Goal: Task Accomplishment & Management: Complete application form

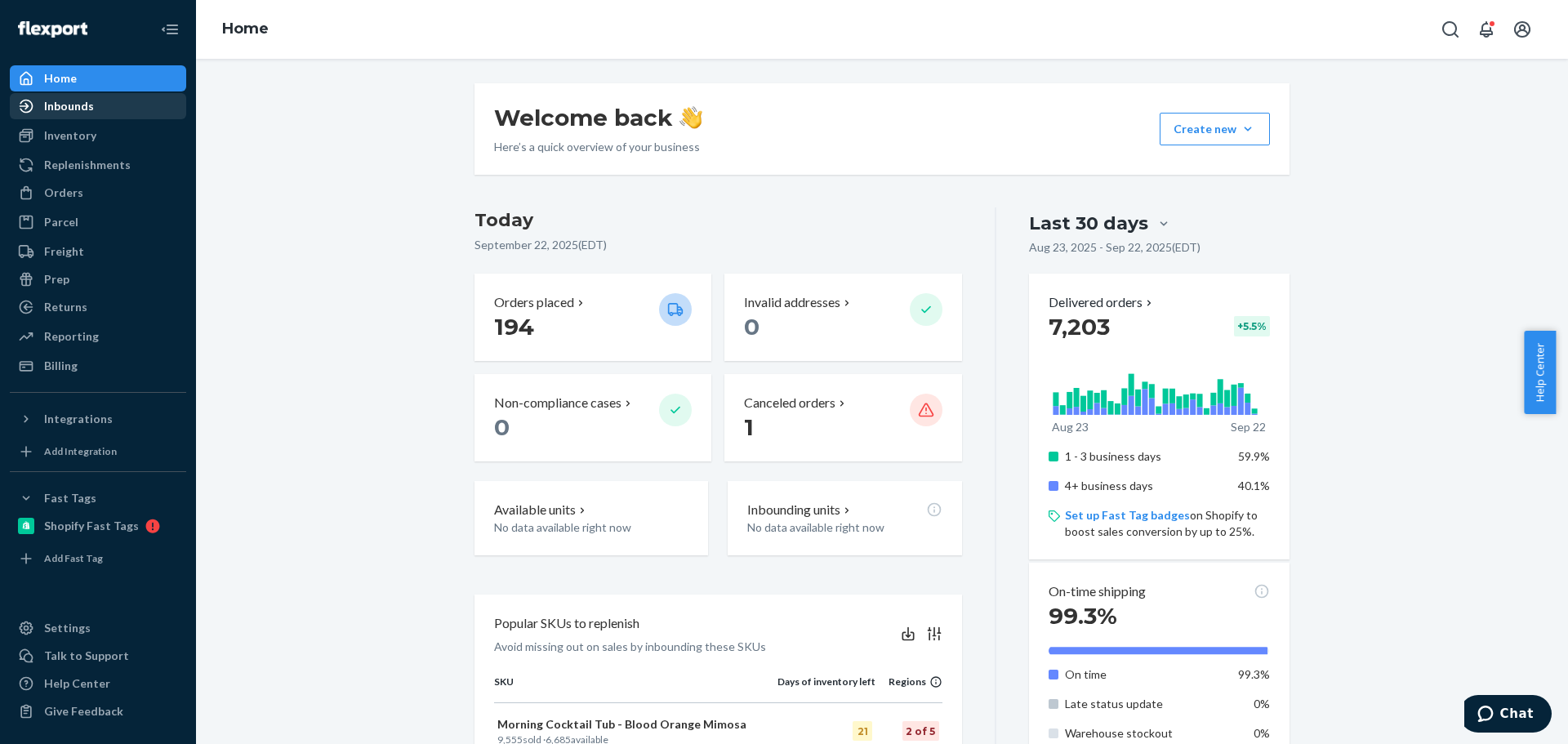
click at [70, 112] on div "Inbounds" at bounding box center [69, 106] width 50 height 16
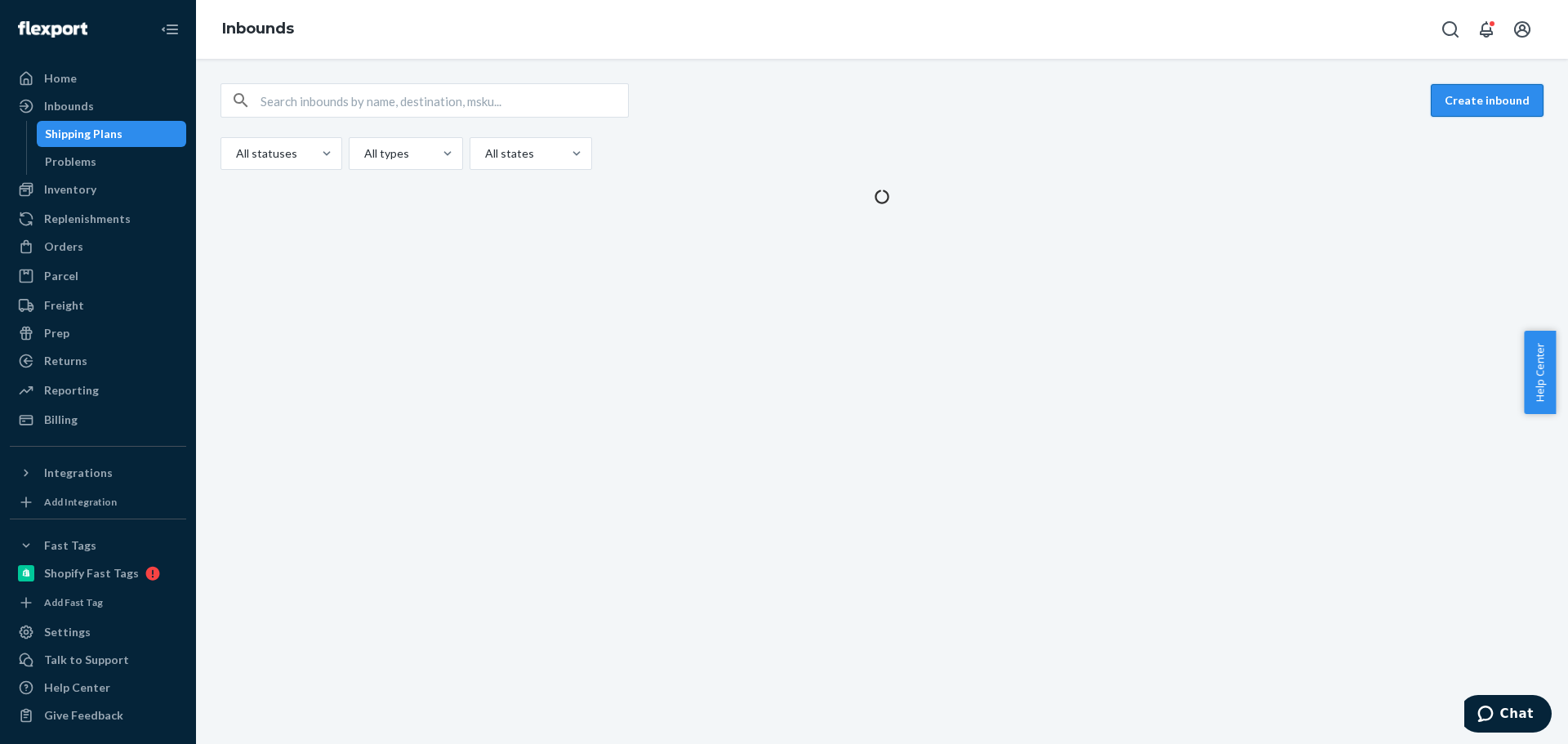
click at [1479, 92] on button "Create inbound" at bounding box center [1487, 100] width 112 height 32
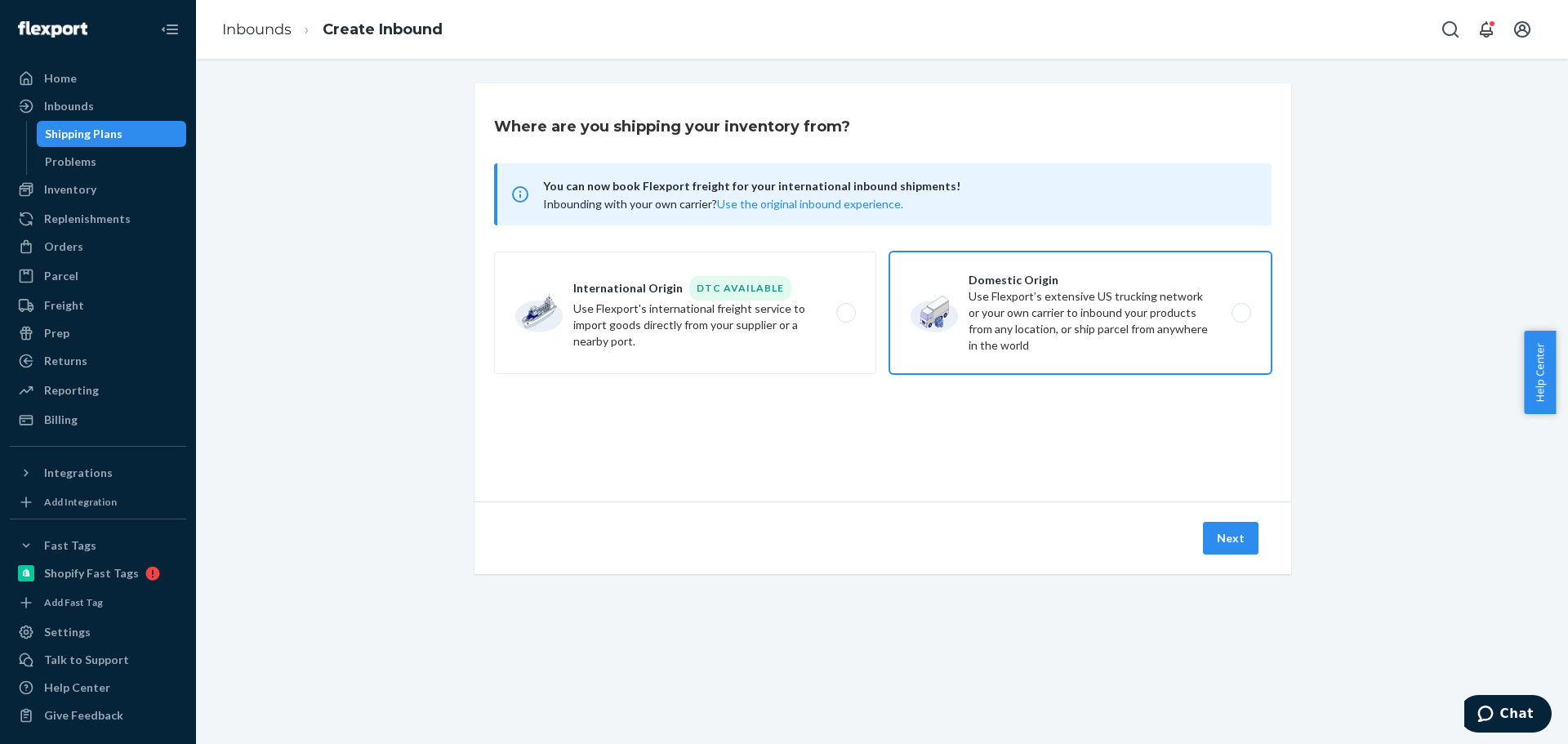
click at [1109, 301] on label "Domestic Origin Use Flexport’s extensive US trucking network or your own carrie…" at bounding box center [1080, 312] width 382 height 123
click at [1241, 307] on input "Domestic Origin Use Flexport’s extensive US trucking network or your own carrie…" at bounding box center [1245, 312] width 10 height 10
radio input "true"
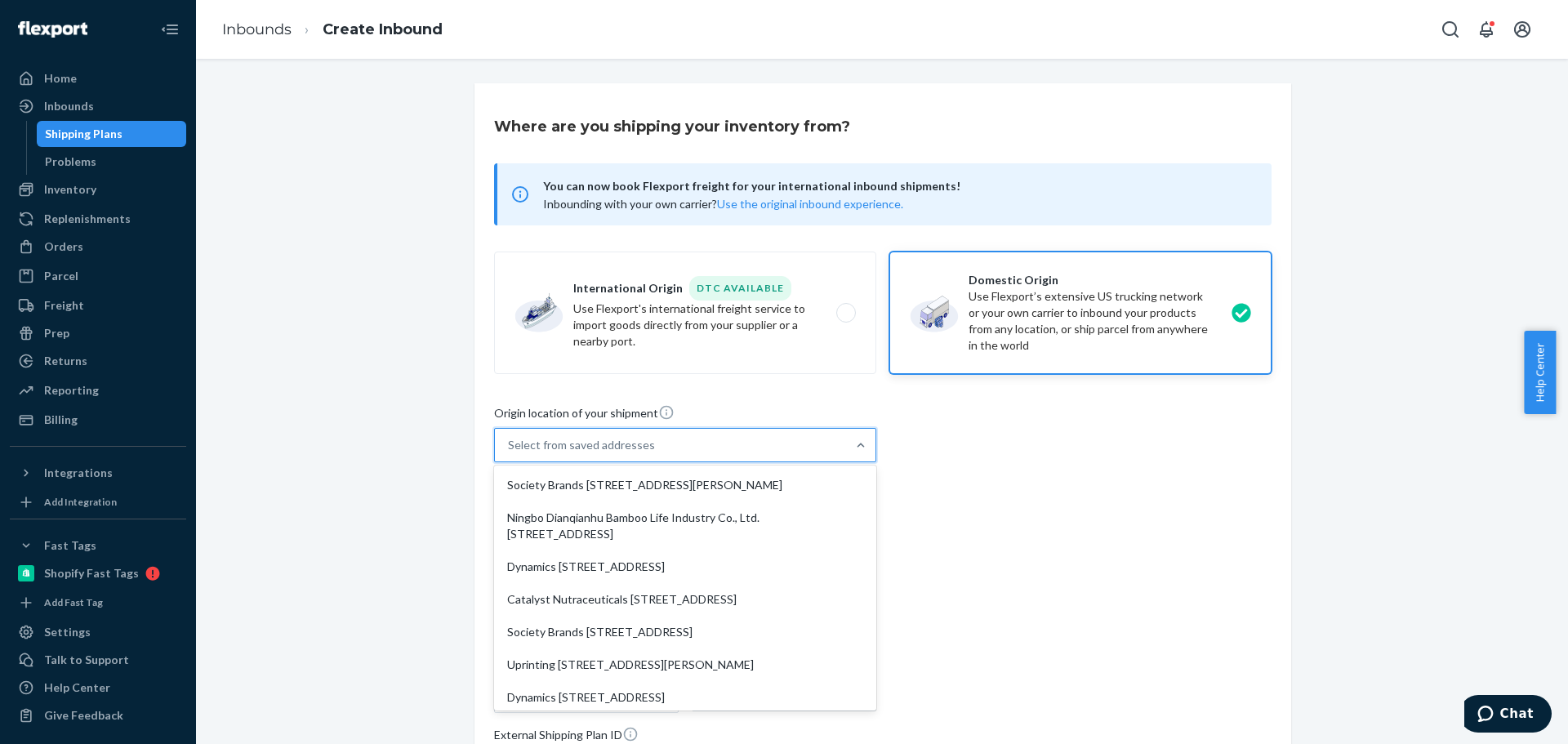
click at [579, 440] on div "Select from saved addresses" at bounding box center [582, 444] width 147 height 16
click at [509, 440] on input "option Society Brands 7376 Whipple Ave NW North Canton, OH 44720 focused, 1 of …" at bounding box center [509, 444] width 2 height 16
click at [412, 424] on div "Where are you shipping your inventory from? You can now book Flexport freight f…" at bounding box center [882, 538] width 1347 height 910
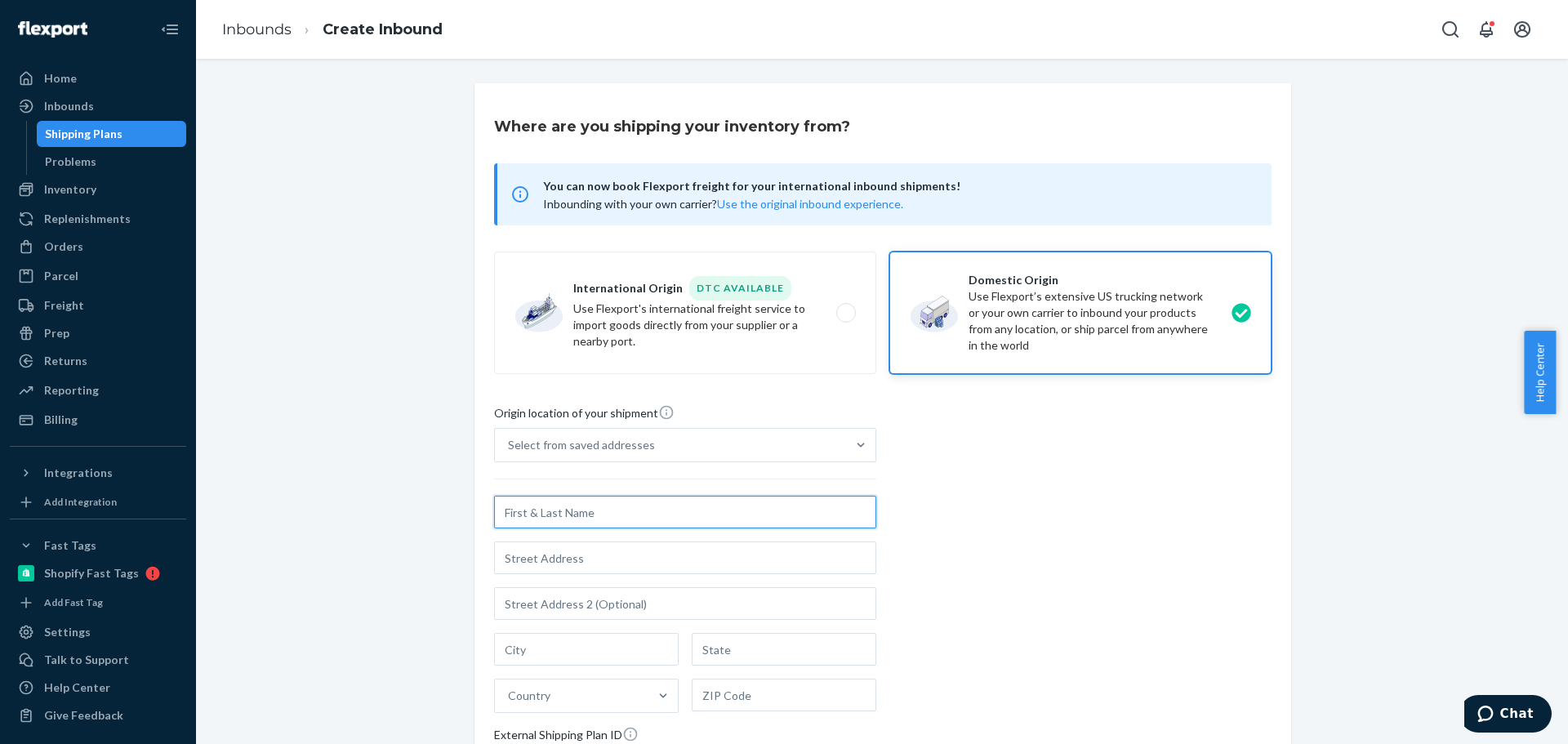
click at [529, 512] on input "text" at bounding box center [685, 512] width 382 height 32
type input "BioCorp Nutrition Labs"
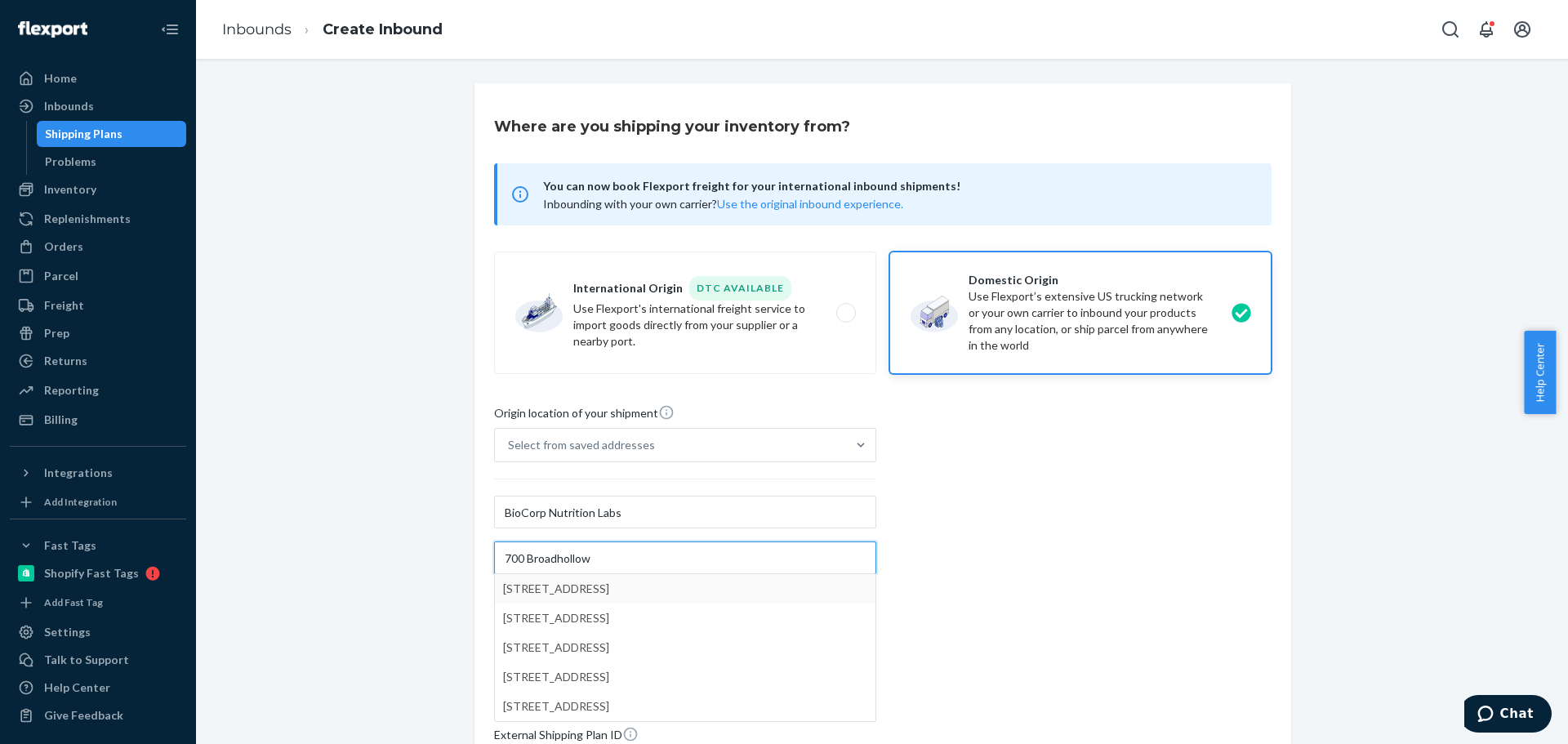
type input "700 Broadhollow"
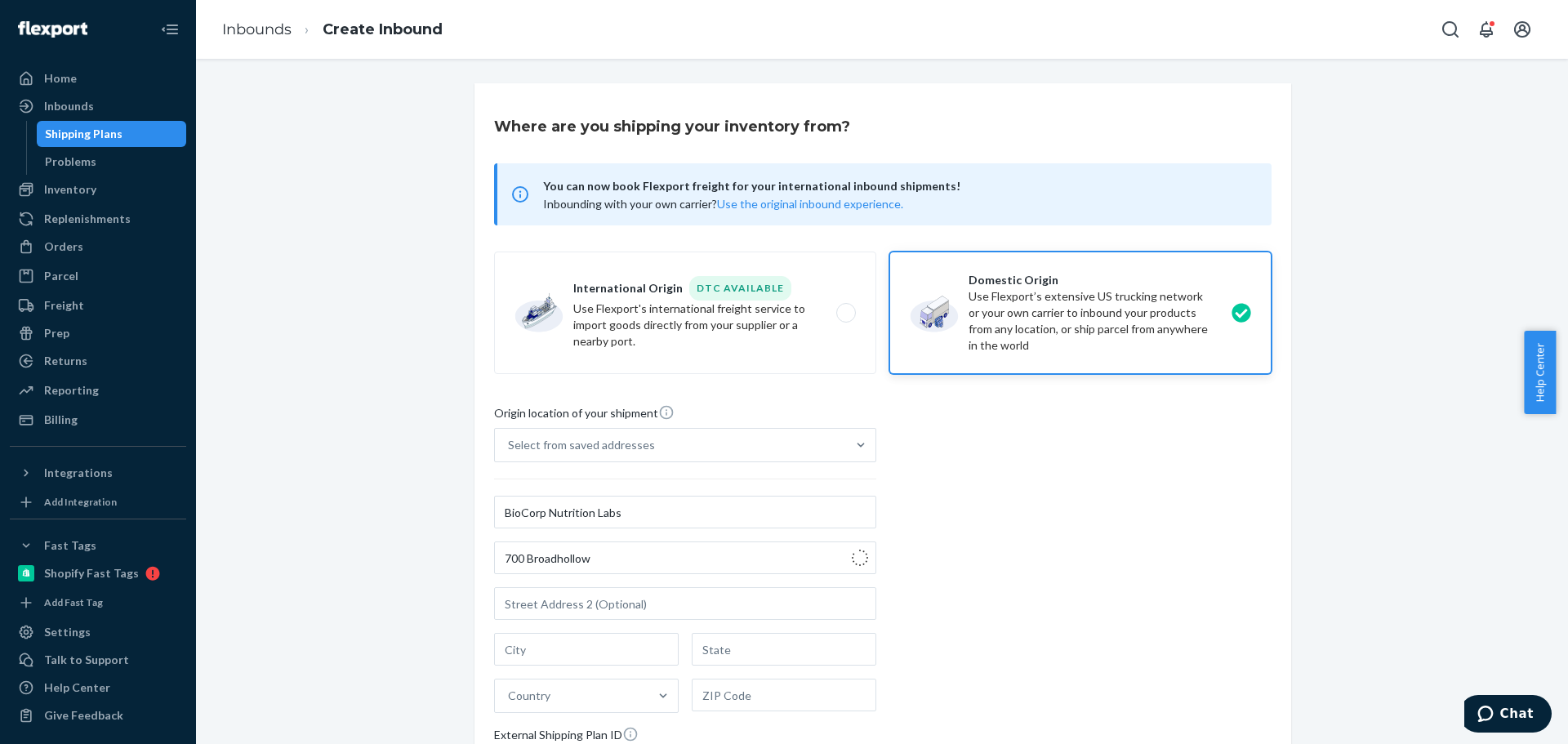
type input "Farmingdale"
type input "NY"
type input "11735"
type input "700 Broadhollow Rd"
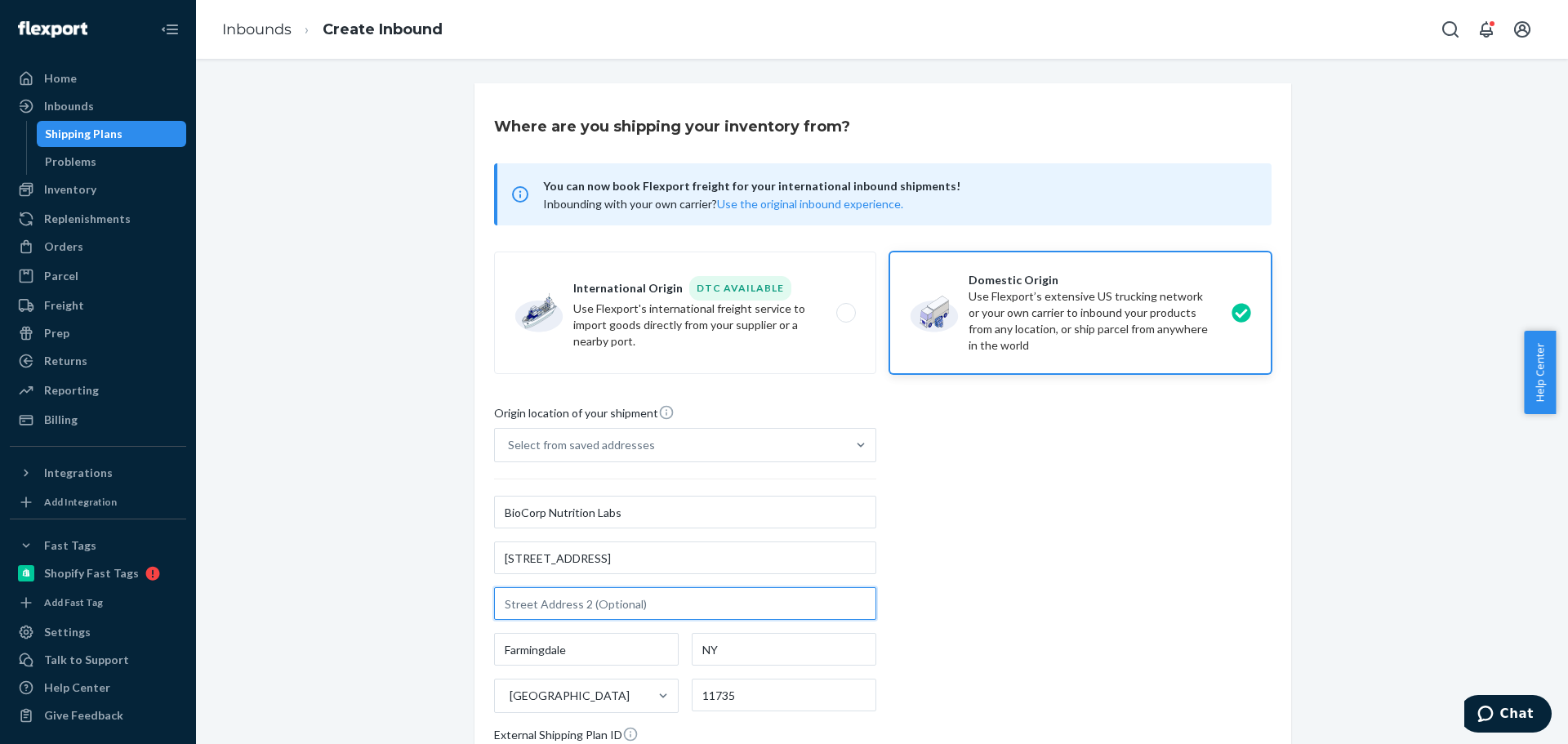
click at [582, 608] on input "text" at bounding box center [685, 603] width 382 height 32
type input "Suite B"
click at [386, 612] on div "Where are you shipping your inventory from? You can now book Flexport freight f…" at bounding box center [882, 538] width 1347 height 910
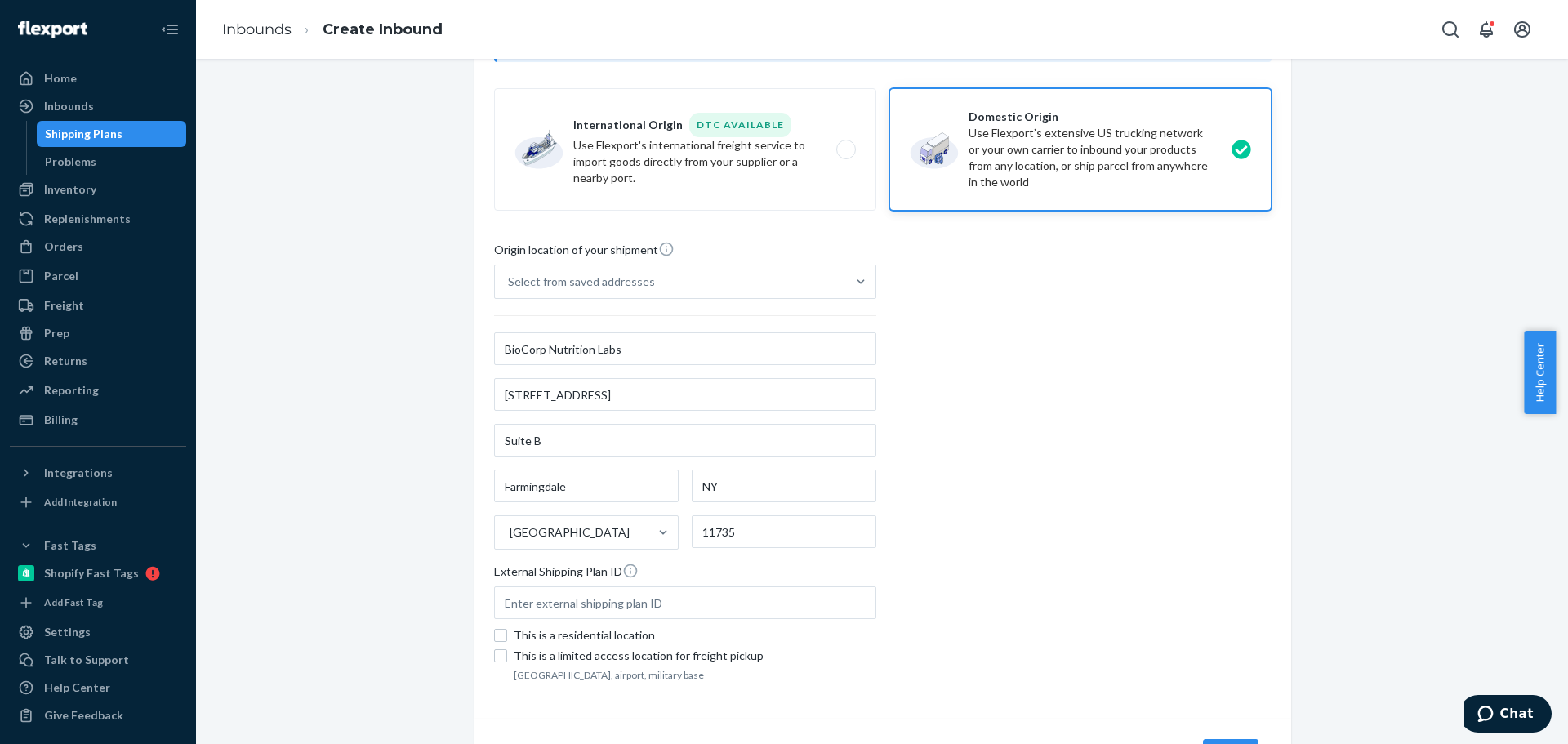
scroll to position [245, 0]
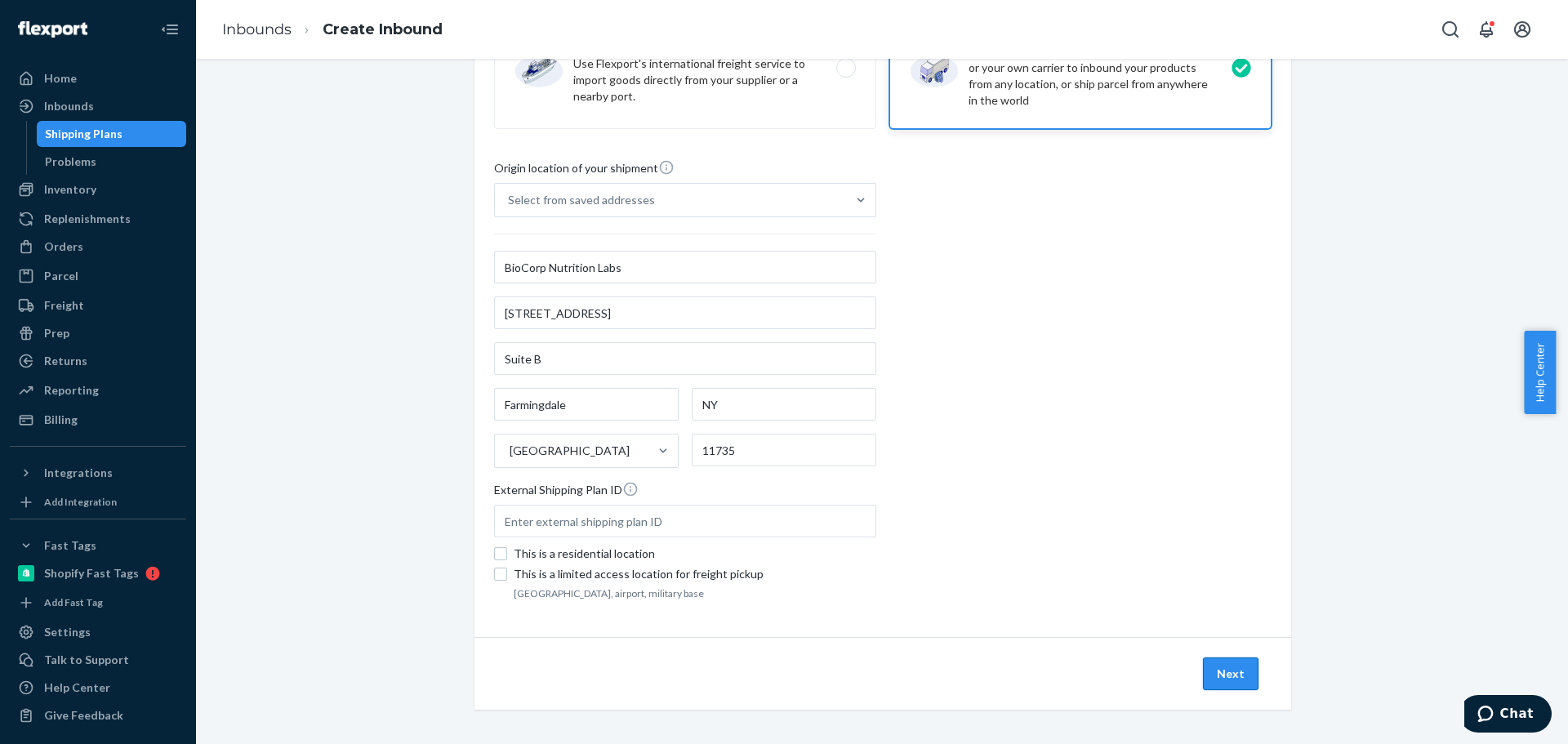
click at [1231, 673] on button "Next" at bounding box center [1231, 674] width 55 height 32
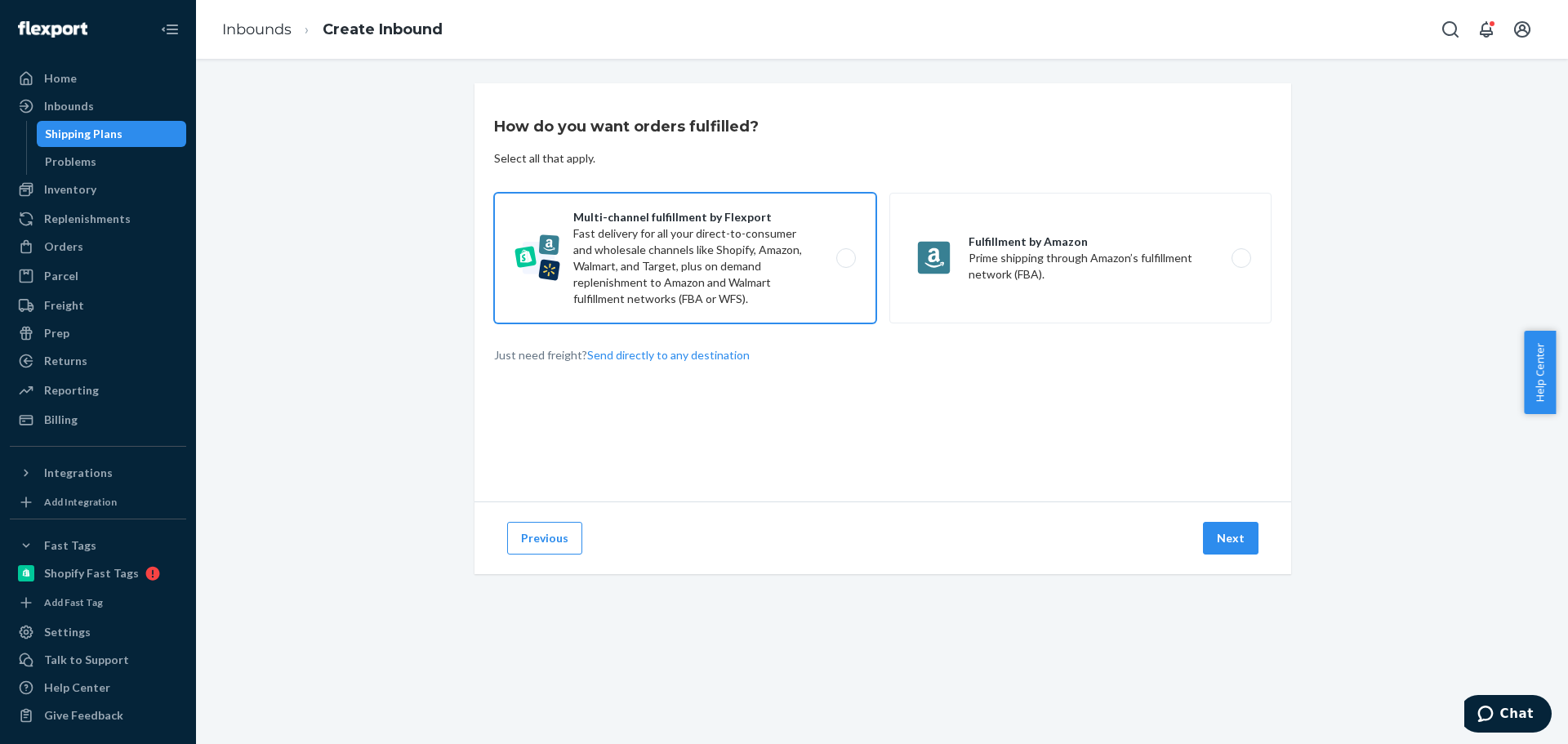
click at [800, 273] on label "Multi-channel fulfillment by Flexport Fast delivery for all your direct-to-cons…" at bounding box center [685, 257] width 382 height 130
click at [845, 264] on input "Multi-channel fulfillment by Flexport Fast delivery for all your direct-to-cons…" at bounding box center [850, 258] width 10 height 10
radio input "true"
click at [1224, 540] on button "Next" at bounding box center [1231, 538] width 55 height 32
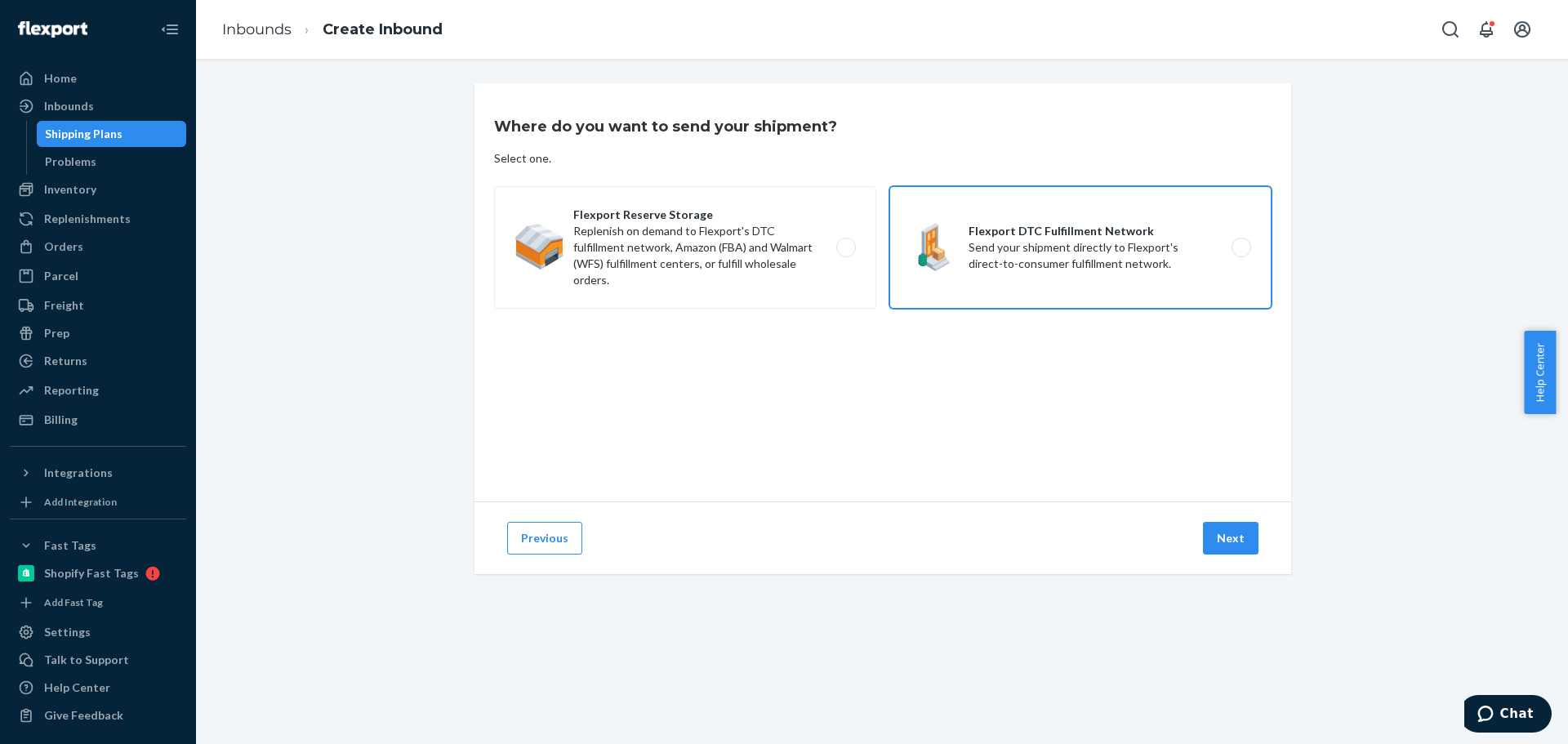
click at [1042, 267] on label "Flexport DTC Fulfillment Network Send your shipment directly to Flexport's dire…" at bounding box center [1080, 247] width 382 height 123
click at [1241, 253] on input "Flexport DTC Fulfillment Network Send your shipment directly to Flexport's dire…" at bounding box center [1245, 247] width 10 height 10
radio input "true"
click at [1206, 532] on button "Next" at bounding box center [1231, 538] width 55 height 32
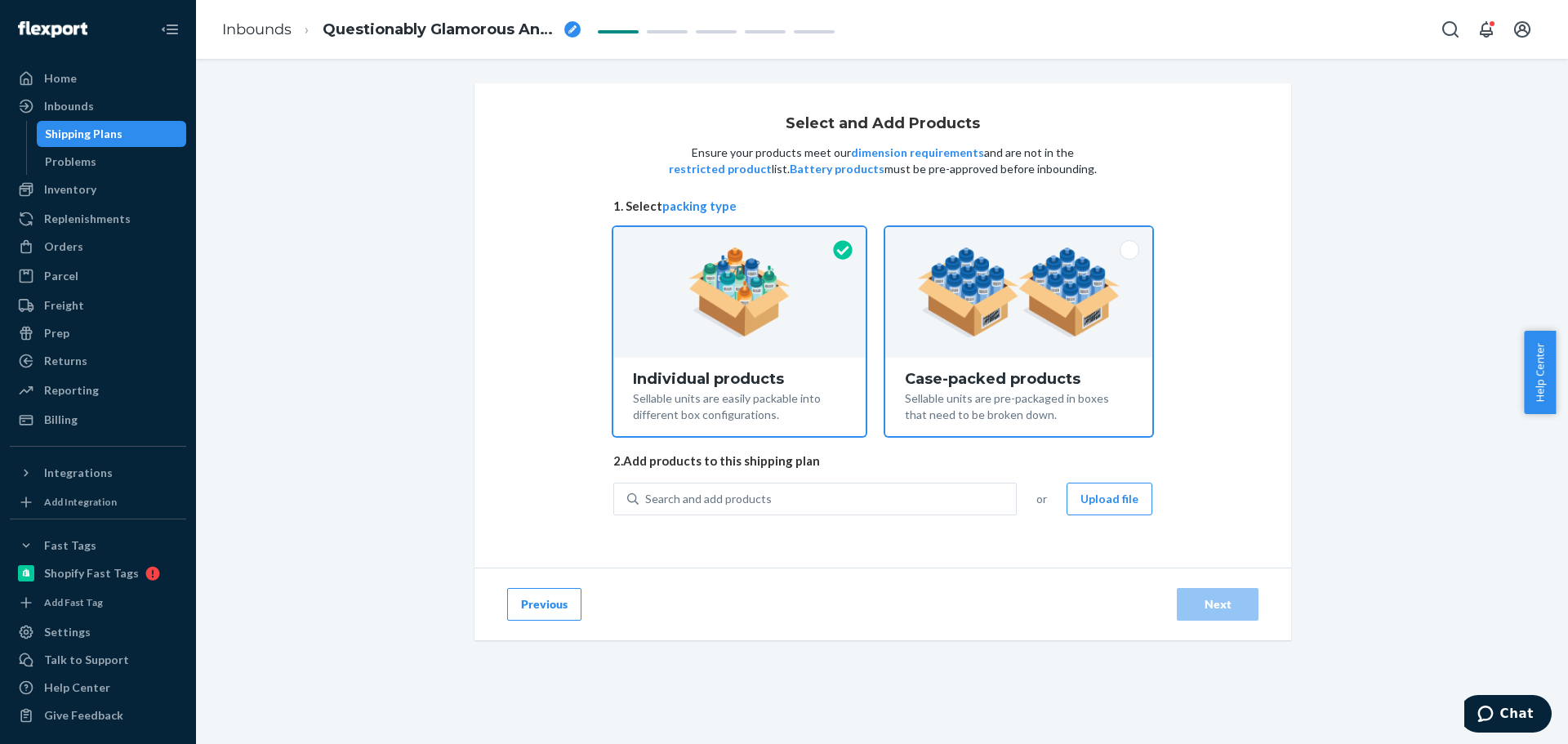
click at [1028, 400] on div "Sellable units are pre-packaged in boxes that need to be broken down." at bounding box center [1019, 405] width 228 height 36
click at [1024, 238] on input "Case-packed products Sellable units are pre-packaged in boxes that need to be b…" at bounding box center [1019, 231] width 10 height 10
radio input "true"
radio input "false"
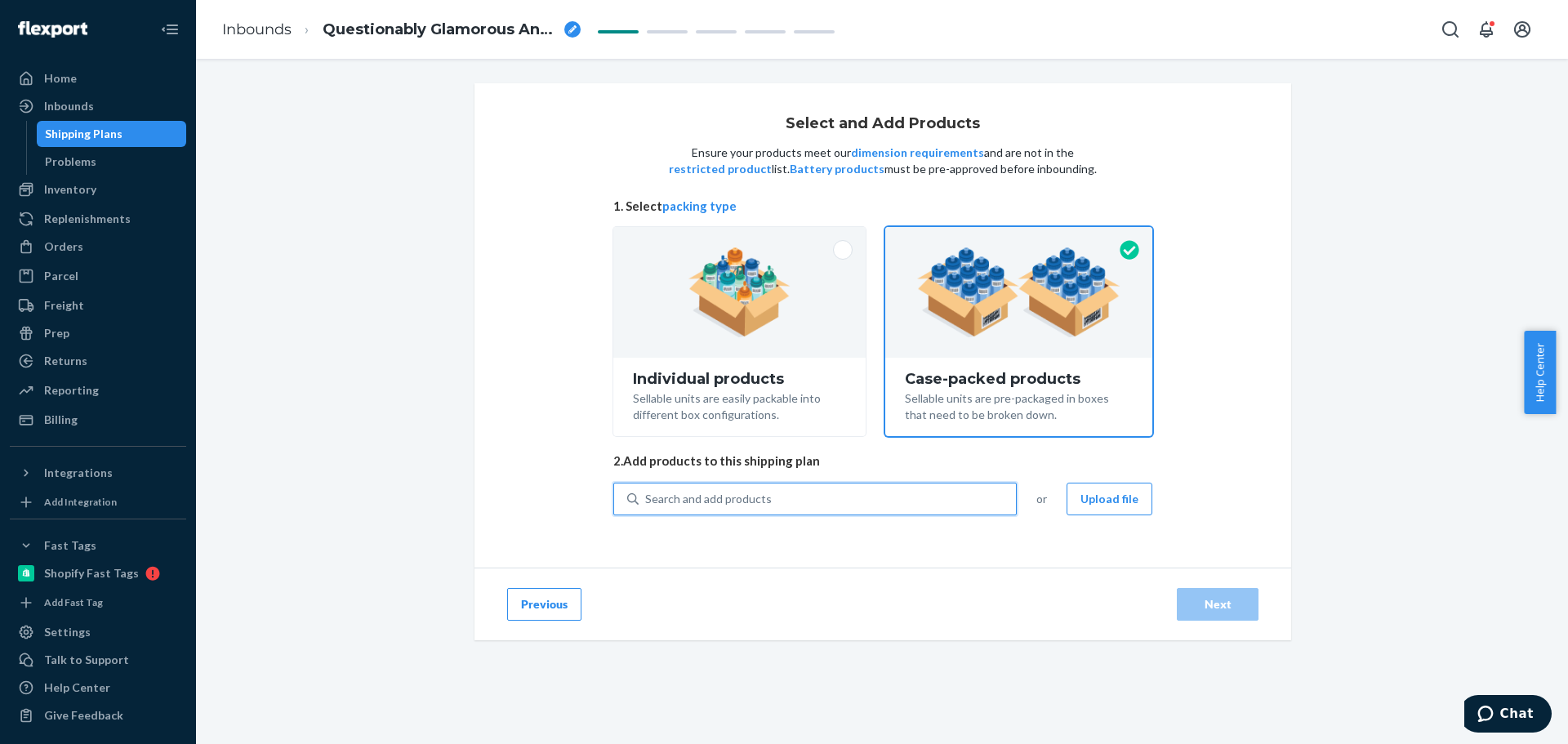
click at [832, 497] on div "Search and add products" at bounding box center [827, 499] width 377 height 29
click at [646, 497] on input "0 results available. Use Up and Down to choose options, press Enter to select t…" at bounding box center [646, 499] width 2 height 16
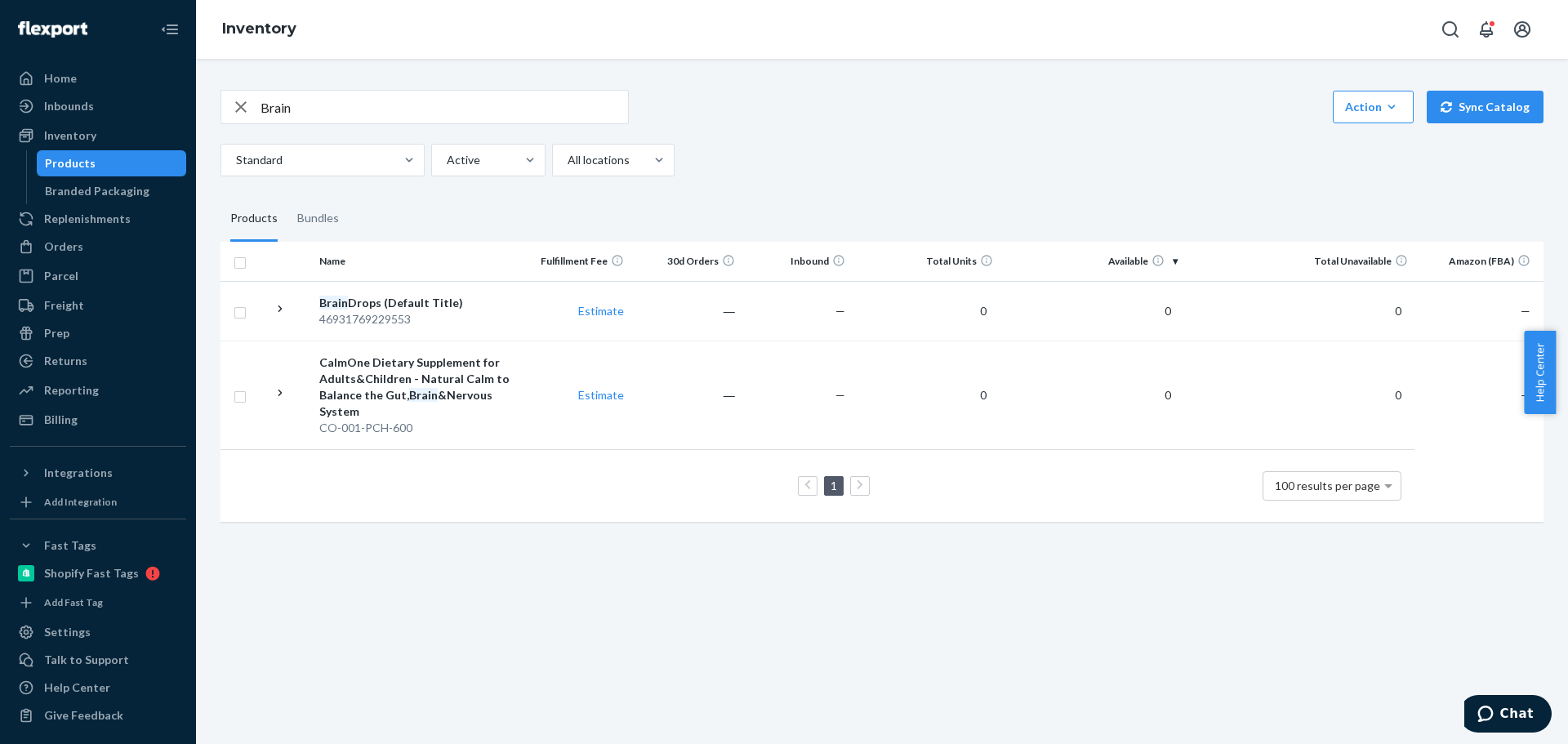
click at [282, 104] on input "Brain" at bounding box center [445, 107] width 367 height 32
type input "B"
type input "Drop"
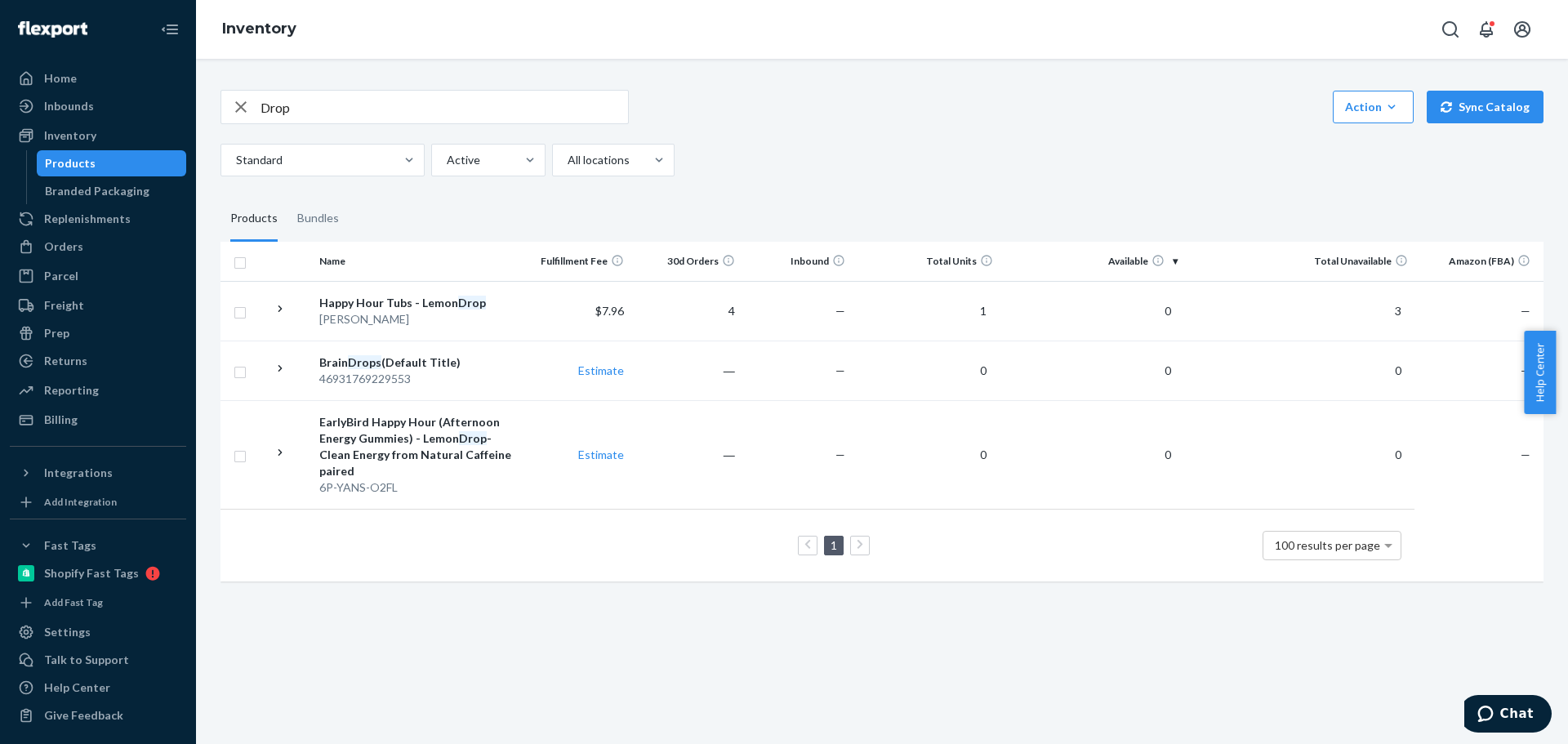
click at [218, 100] on div "Drop Action Create product Create bundle Bulk create products Bulk update produ…" at bounding box center [882, 334] width 1347 height 527
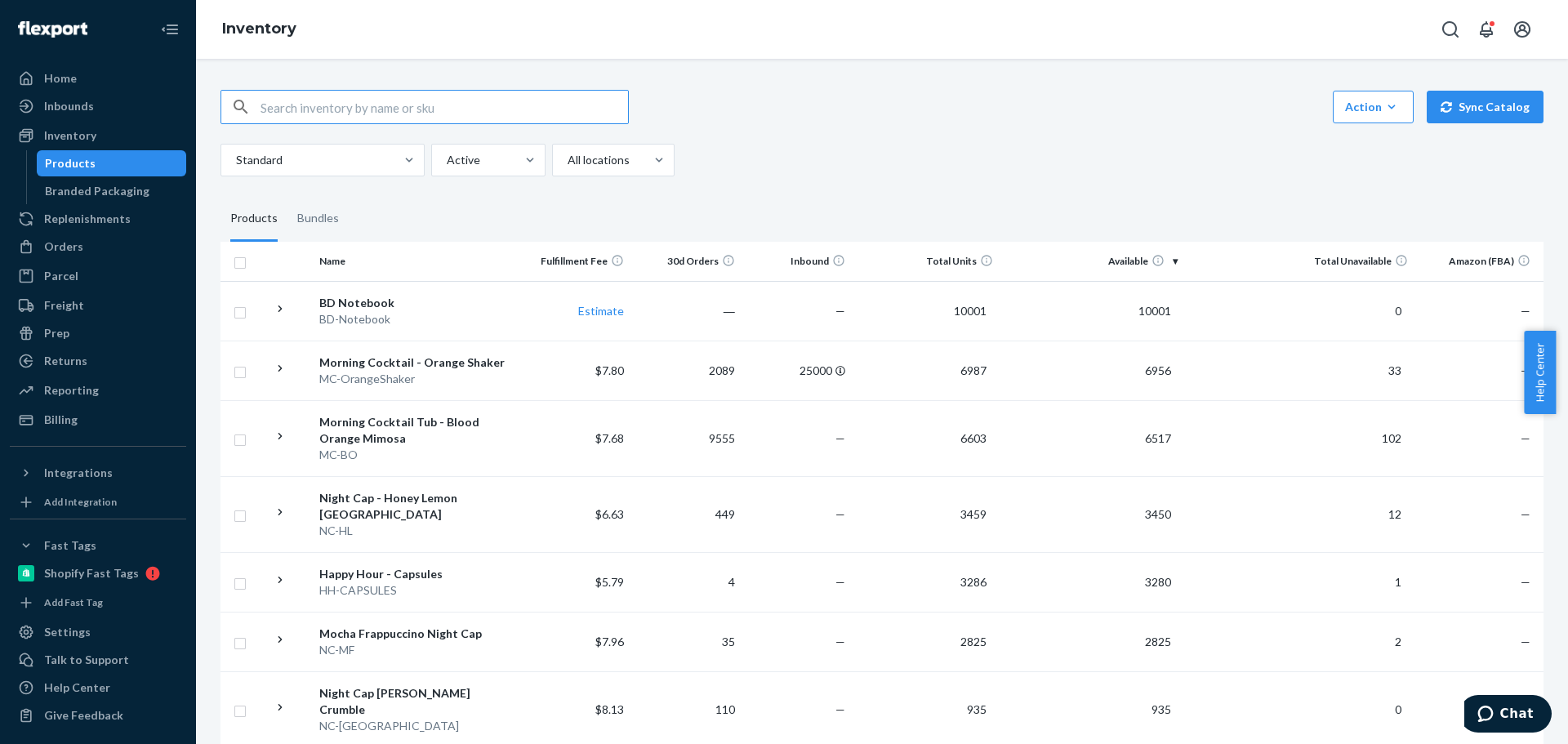
click at [308, 107] on input "text" at bounding box center [445, 107] width 367 height 32
type input "bd"
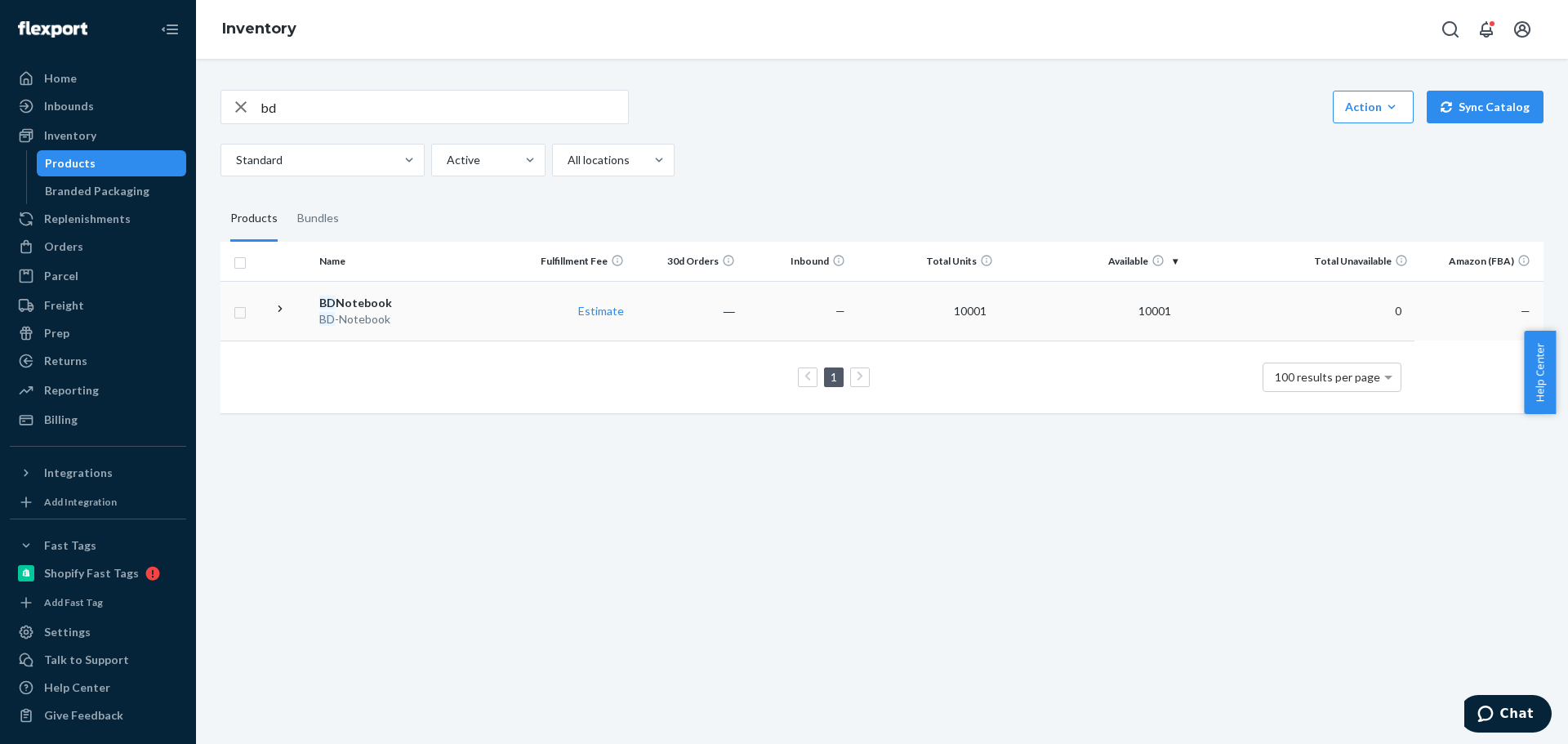
click at [281, 307] on icon at bounding box center [281, 308] width 4 height 7
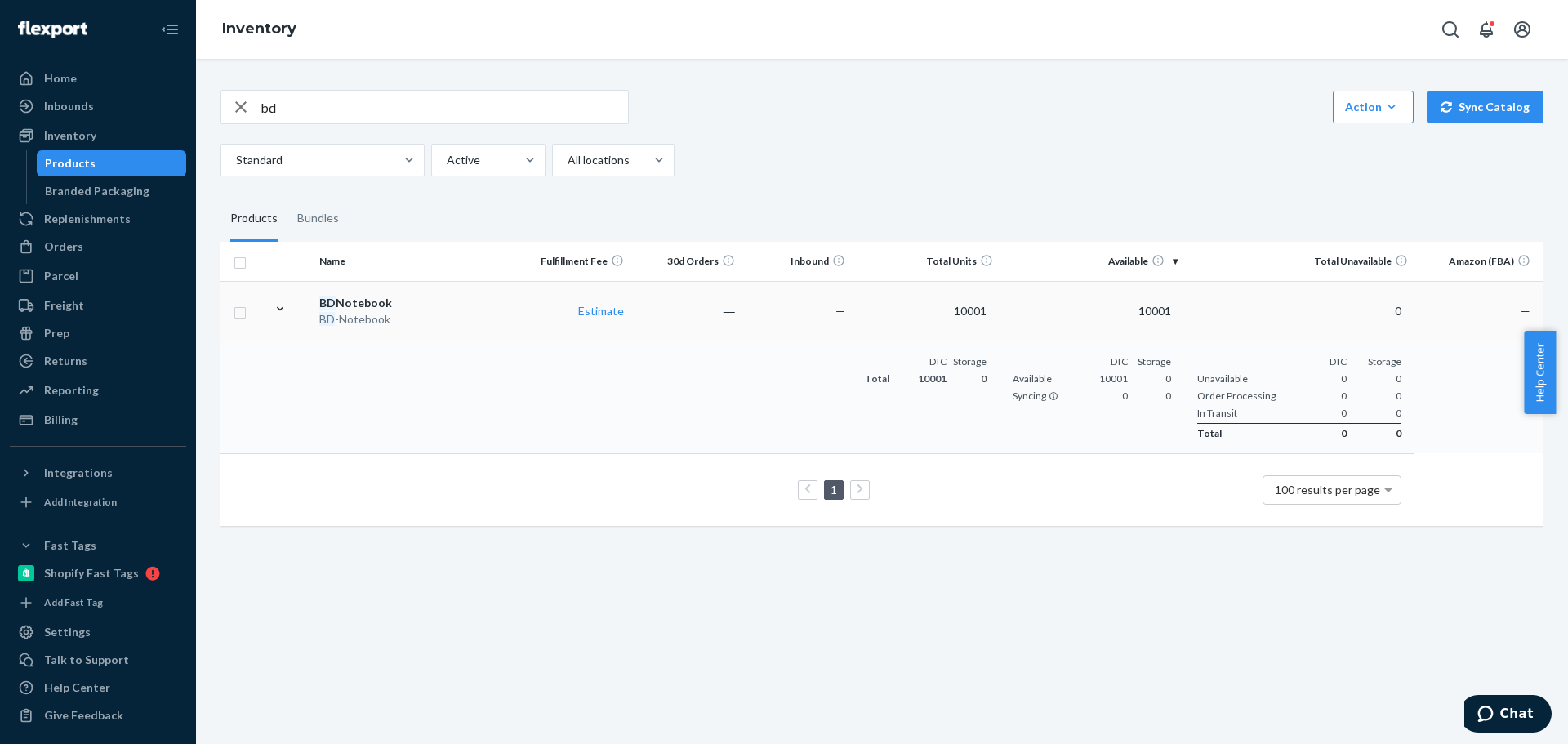
click at [281, 307] on icon at bounding box center [281, 309] width 15 height 15
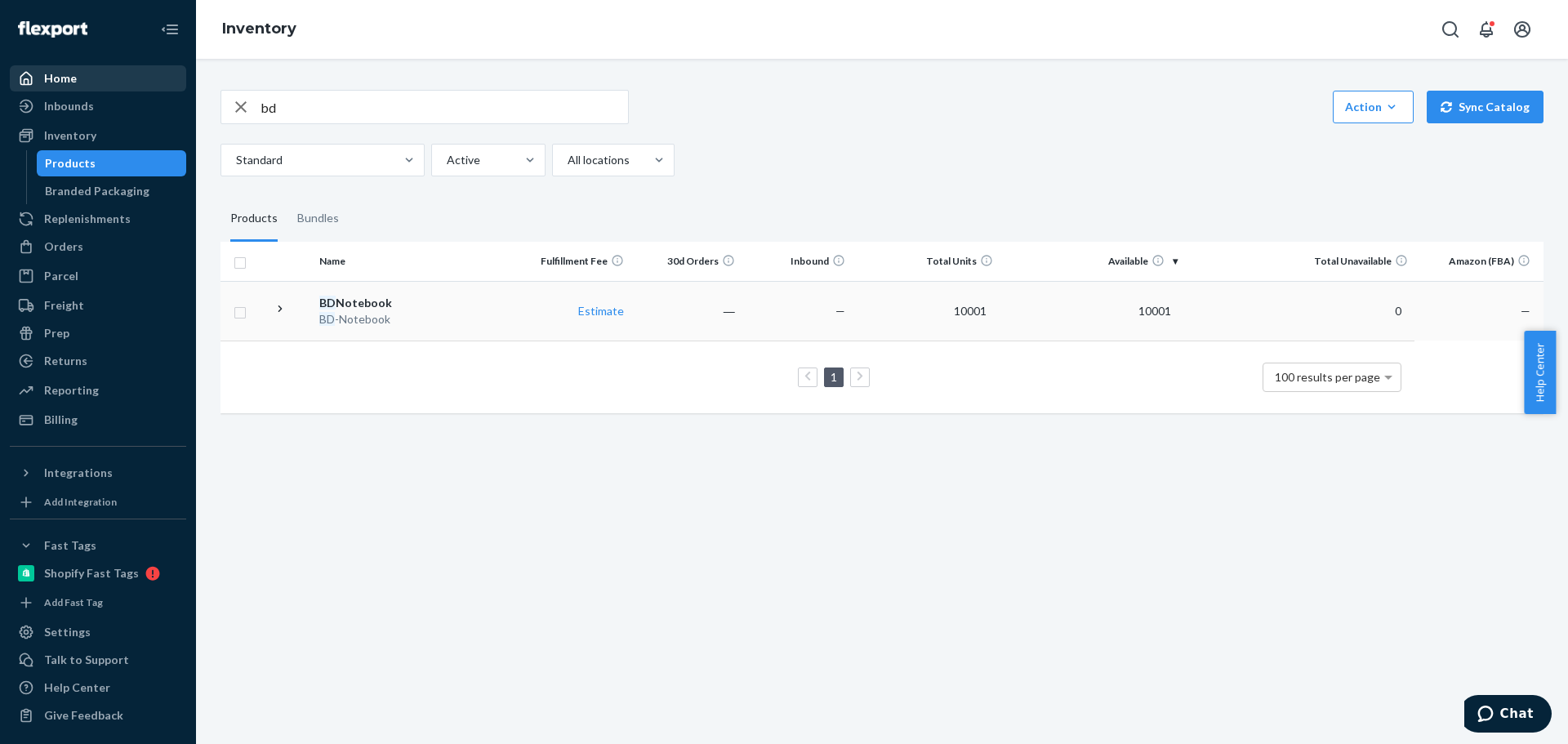
drag, startPoint x: 328, startPoint y: 104, endPoint x: 149, endPoint y: 90, distance: 179.5
click at [149, 90] on div "Home Inbounds Shipping Plans Problems Inventory Products Branded Packaging Repl…" at bounding box center [784, 372] width 1568 height 744
drag, startPoint x: 397, startPoint y: 657, endPoint x: 240, endPoint y: 80, distance: 598.0
click at [397, 657] on div "Action Create product Create bundle Bulk create products Bulk update products B…" at bounding box center [882, 401] width 1372 height 685
click at [330, 101] on input "text" at bounding box center [445, 107] width 367 height 32
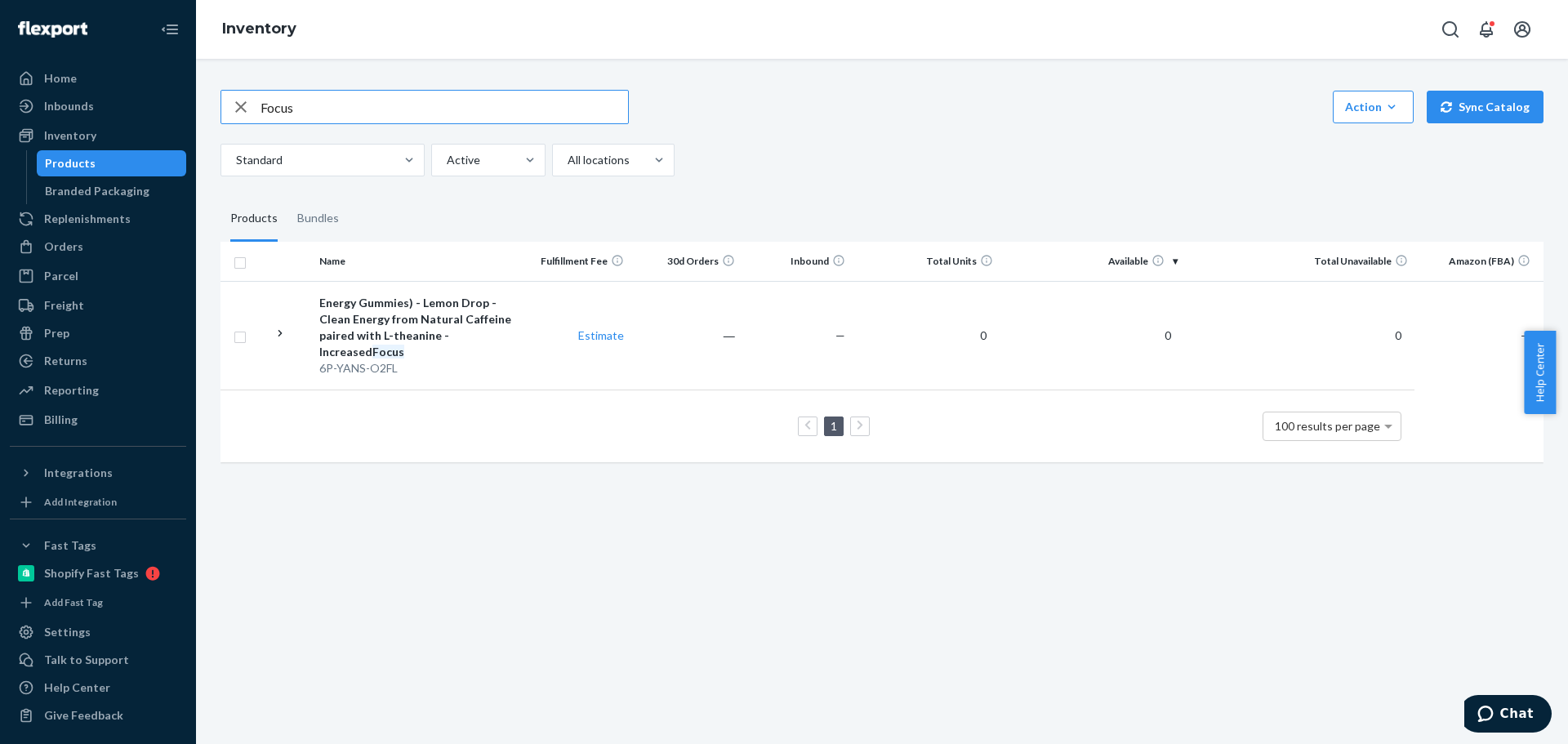
drag, startPoint x: 330, startPoint y: 101, endPoint x: 222, endPoint y: 99, distance: 108.0
click at [222, 99] on div "Focus" at bounding box center [424, 107] width 407 height 32
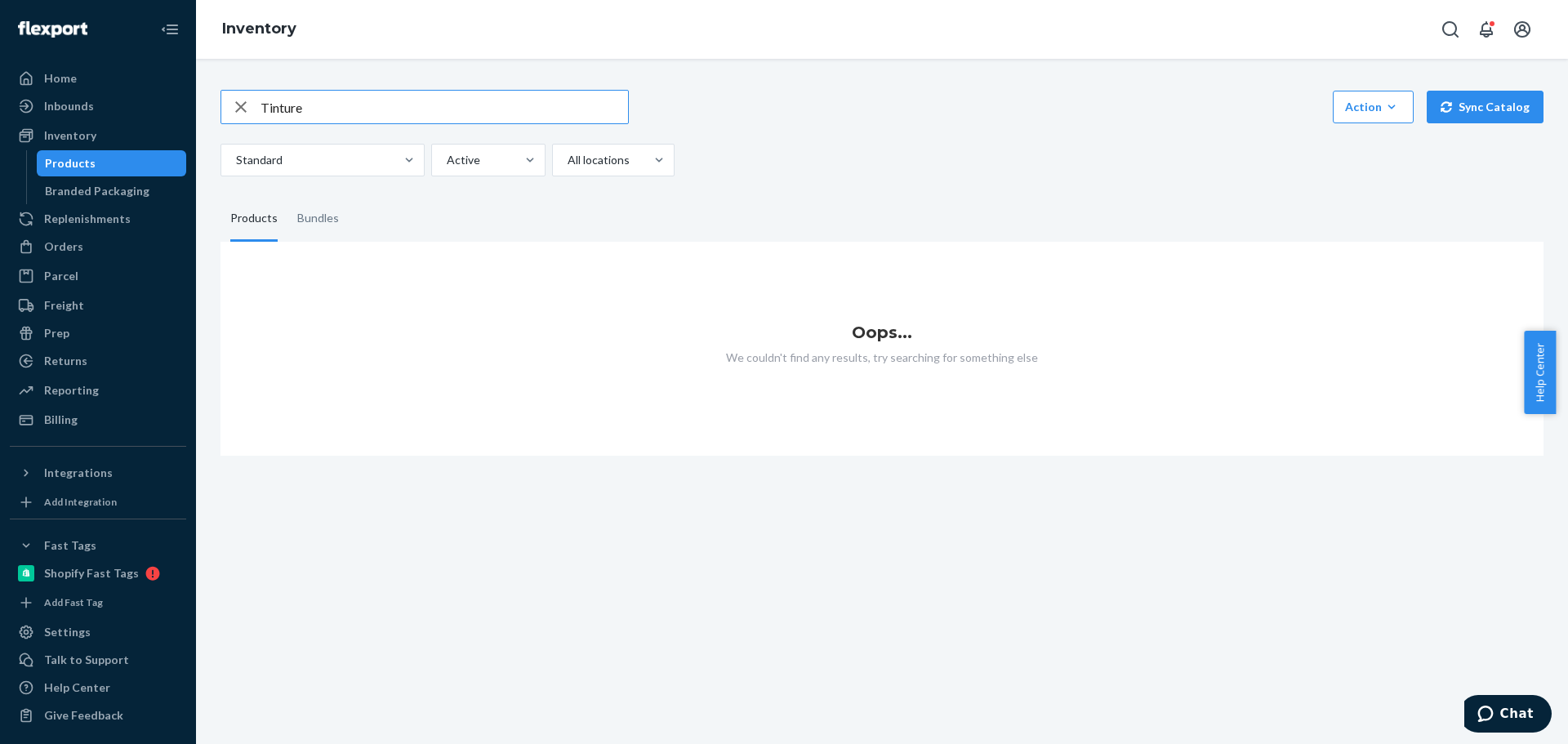
drag, startPoint x: 343, startPoint y: 112, endPoint x: 269, endPoint y: 111, distance: 74.0
click at [269, 111] on input "Tinture" at bounding box center [445, 107] width 367 height 32
type input "T"
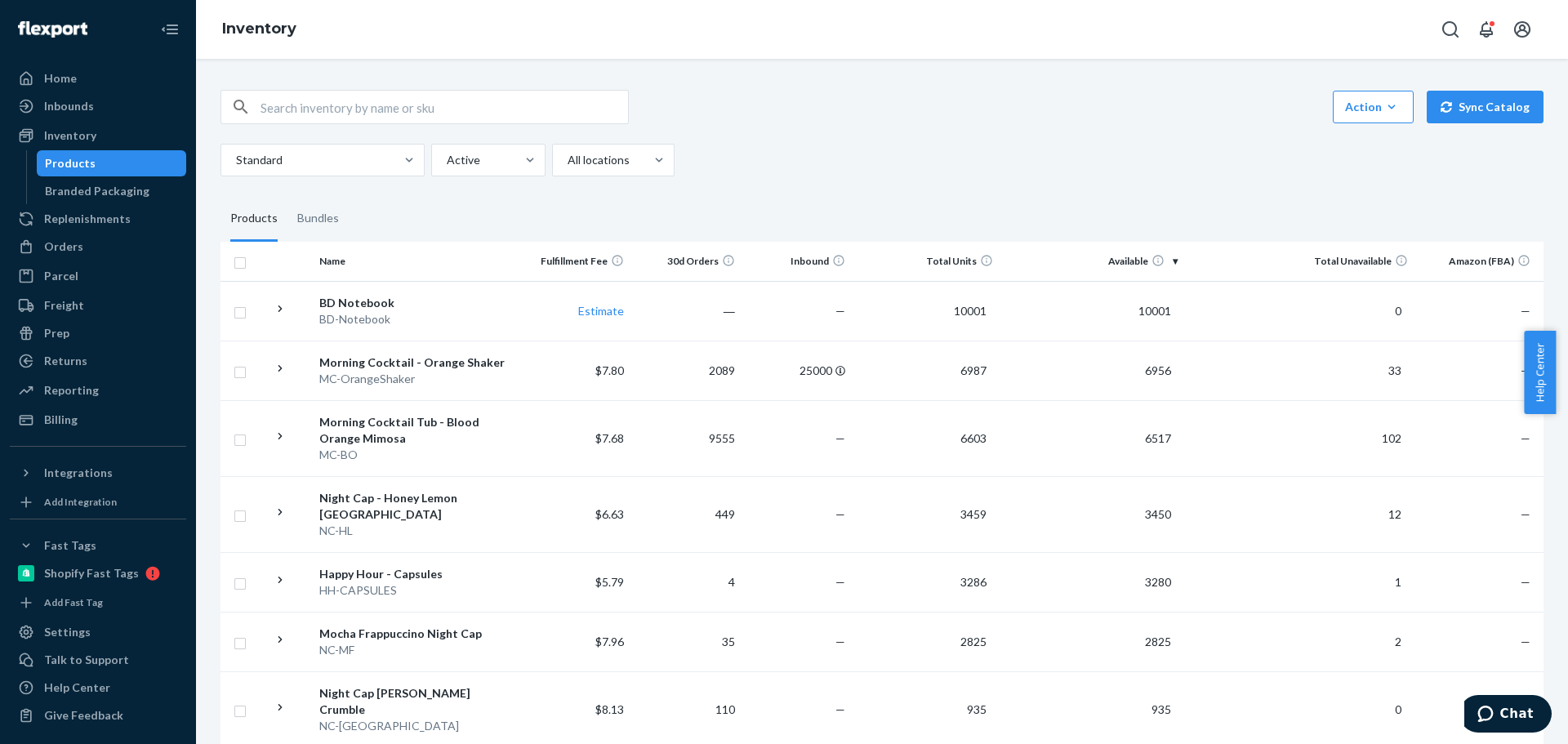
click at [413, 107] on input "text" at bounding box center [445, 107] width 367 height 32
type input "Focus"
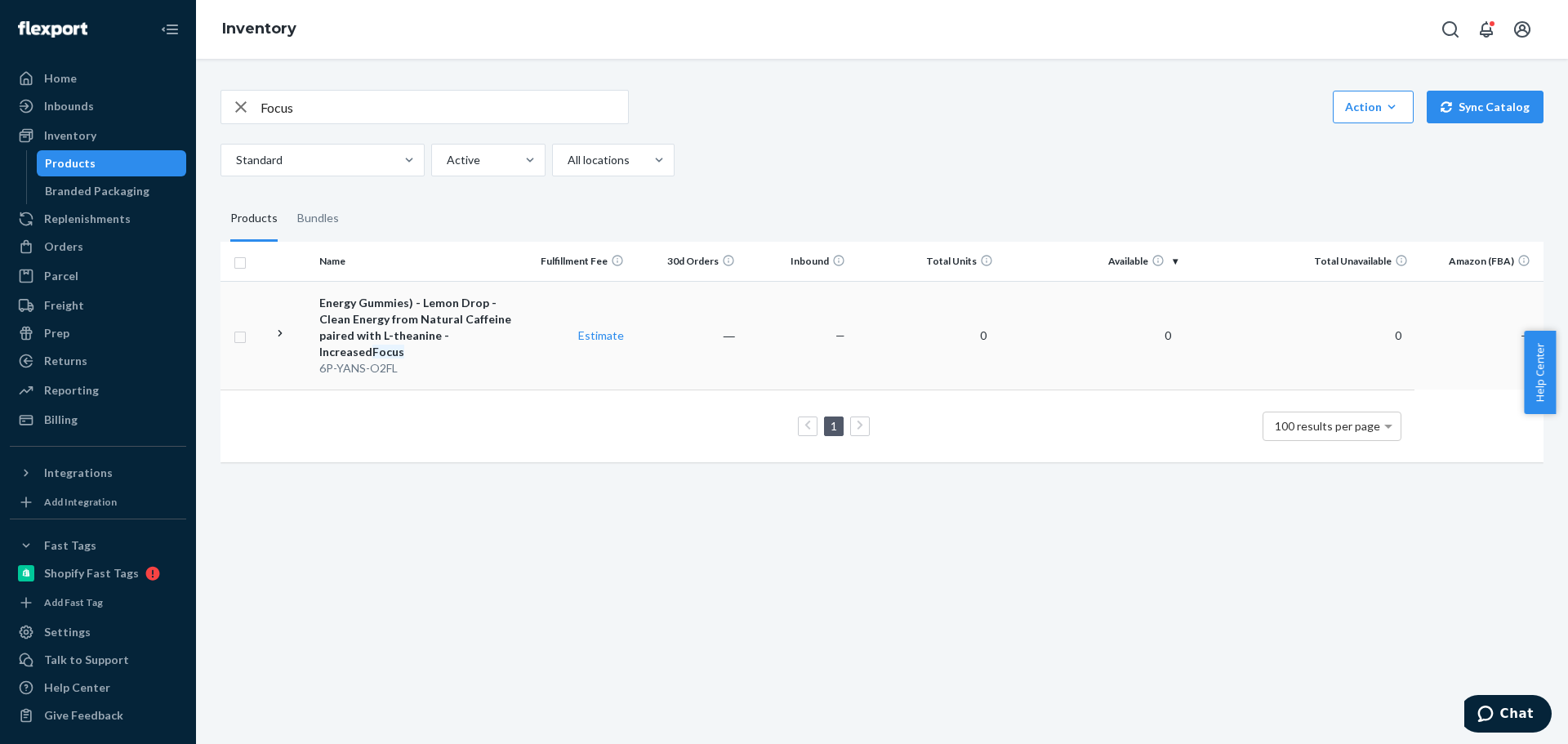
click at [280, 344] on div at bounding box center [281, 335] width 15 height 20
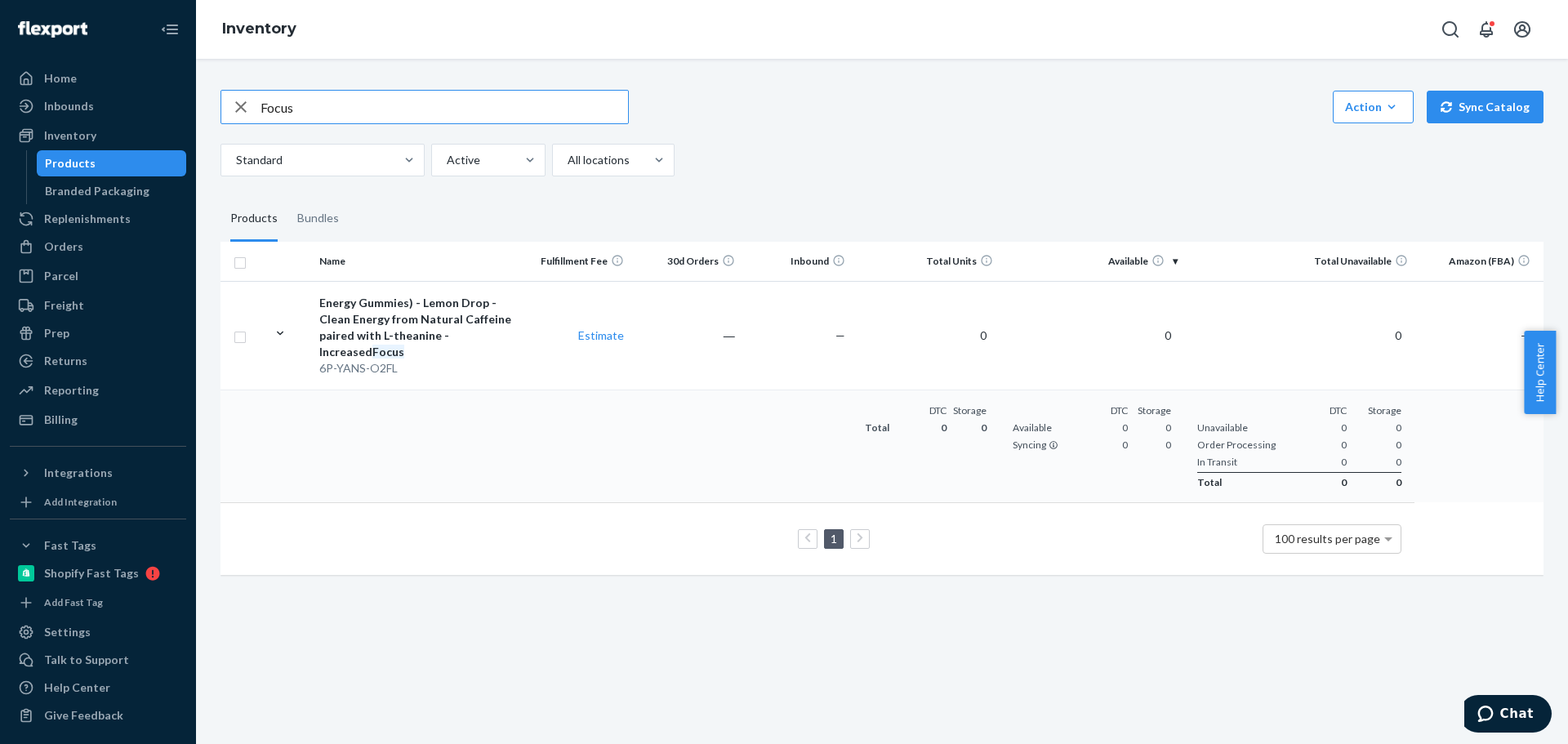
drag, startPoint x: 294, startPoint y: 109, endPoint x: 253, endPoint y: 107, distance: 41.0
click at [253, 107] on div "Focus" at bounding box center [424, 107] width 407 height 32
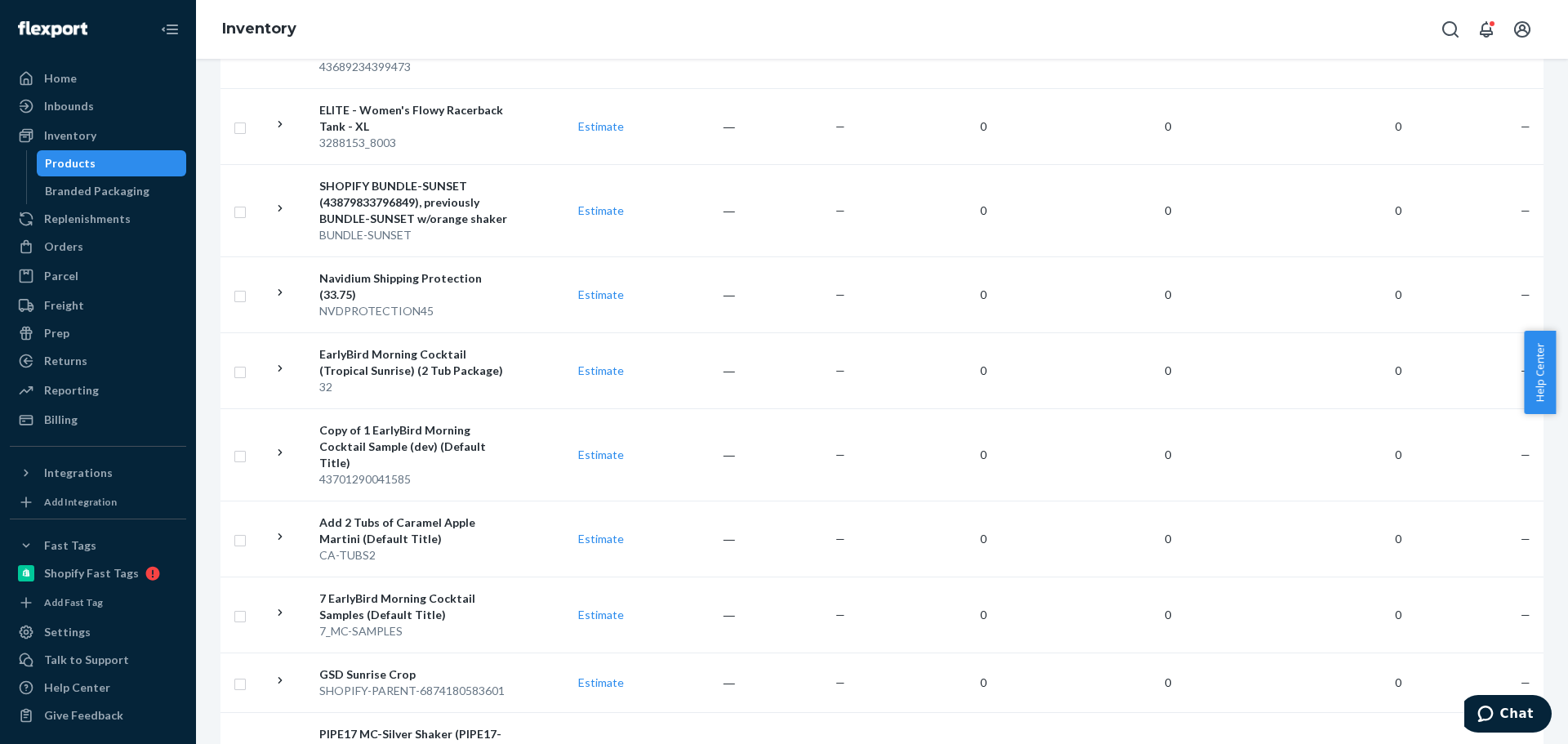
scroll to position [6462, 0]
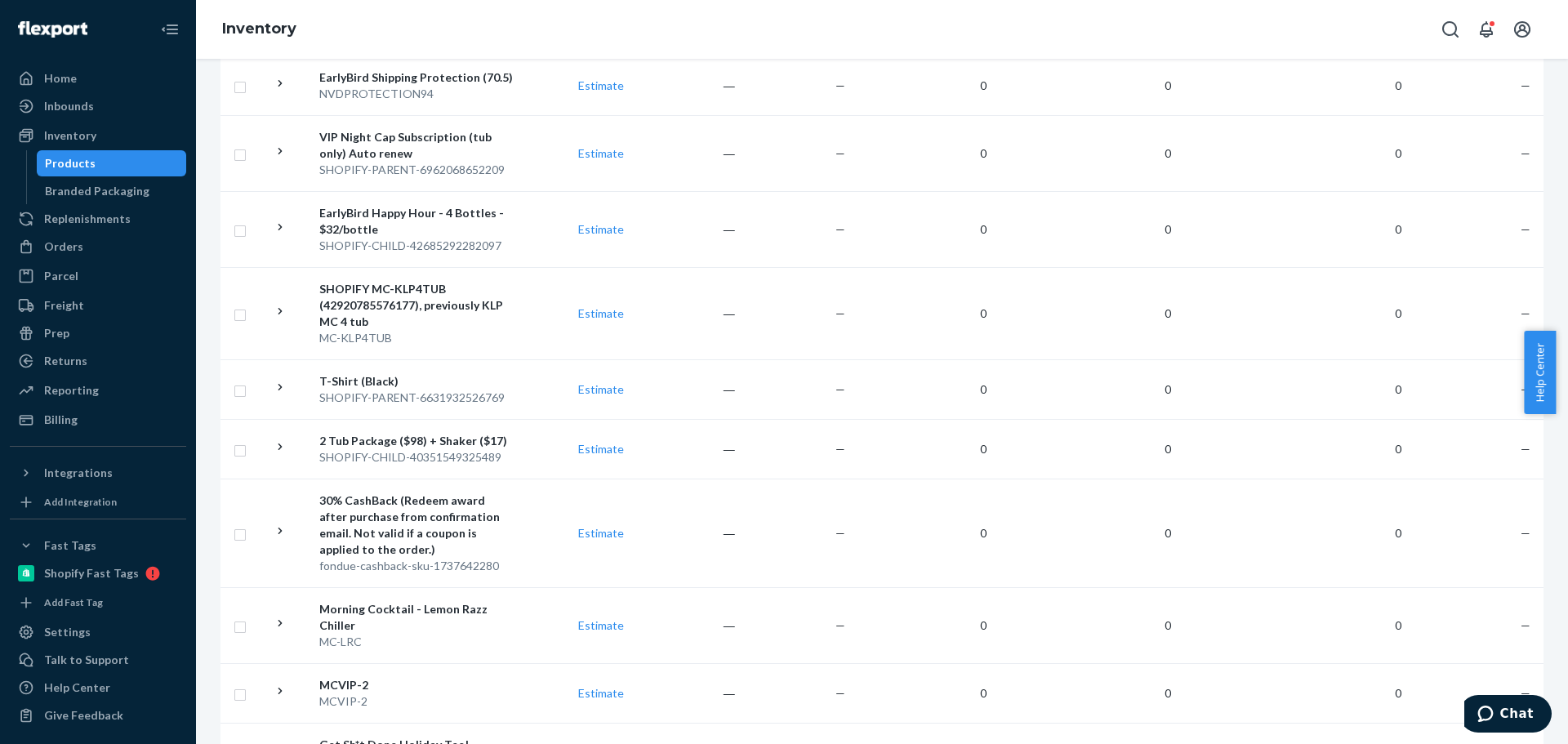
scroll to position [0, 0]
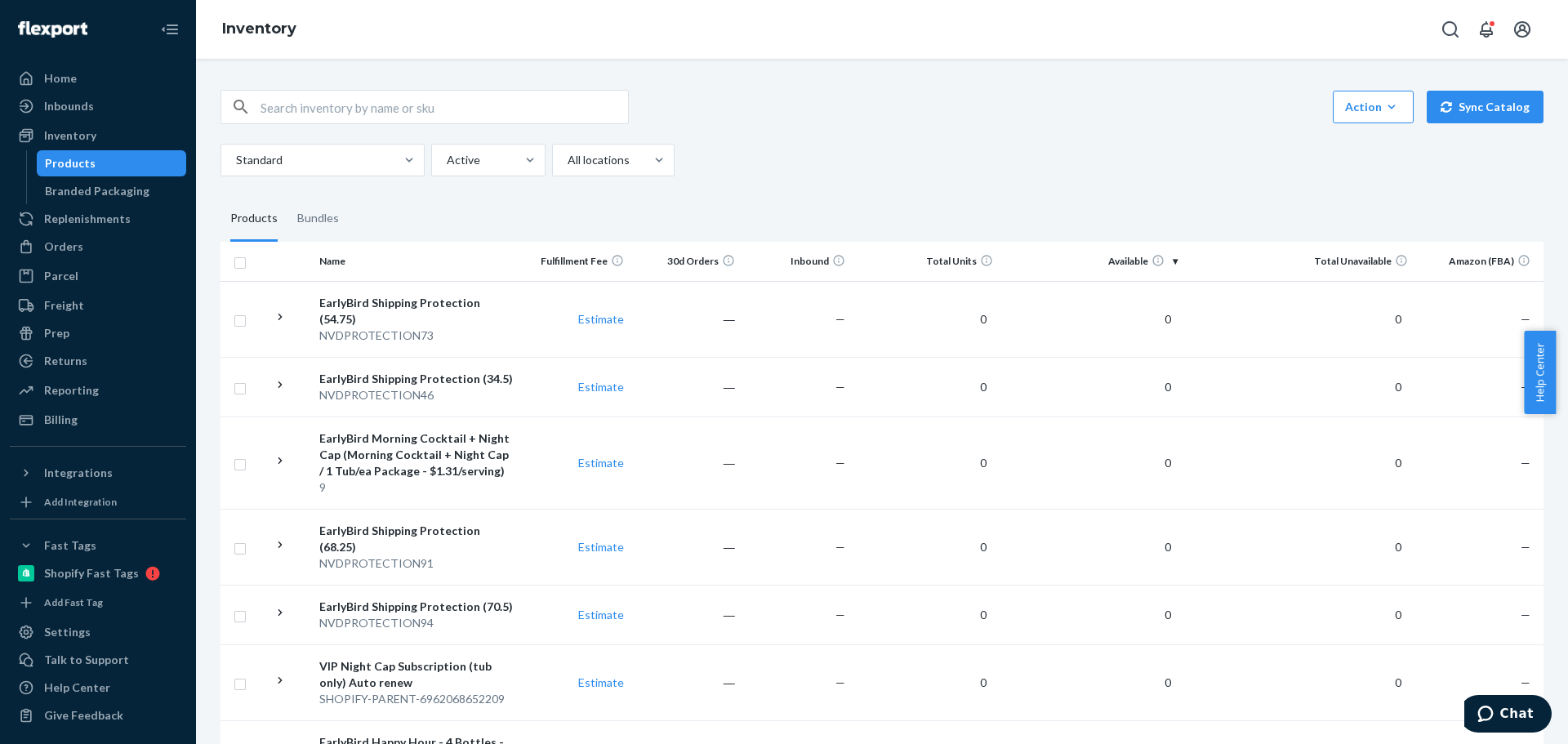
click at [320, 120] on input "text" at bounding box center [445, 107] width 367 height 32
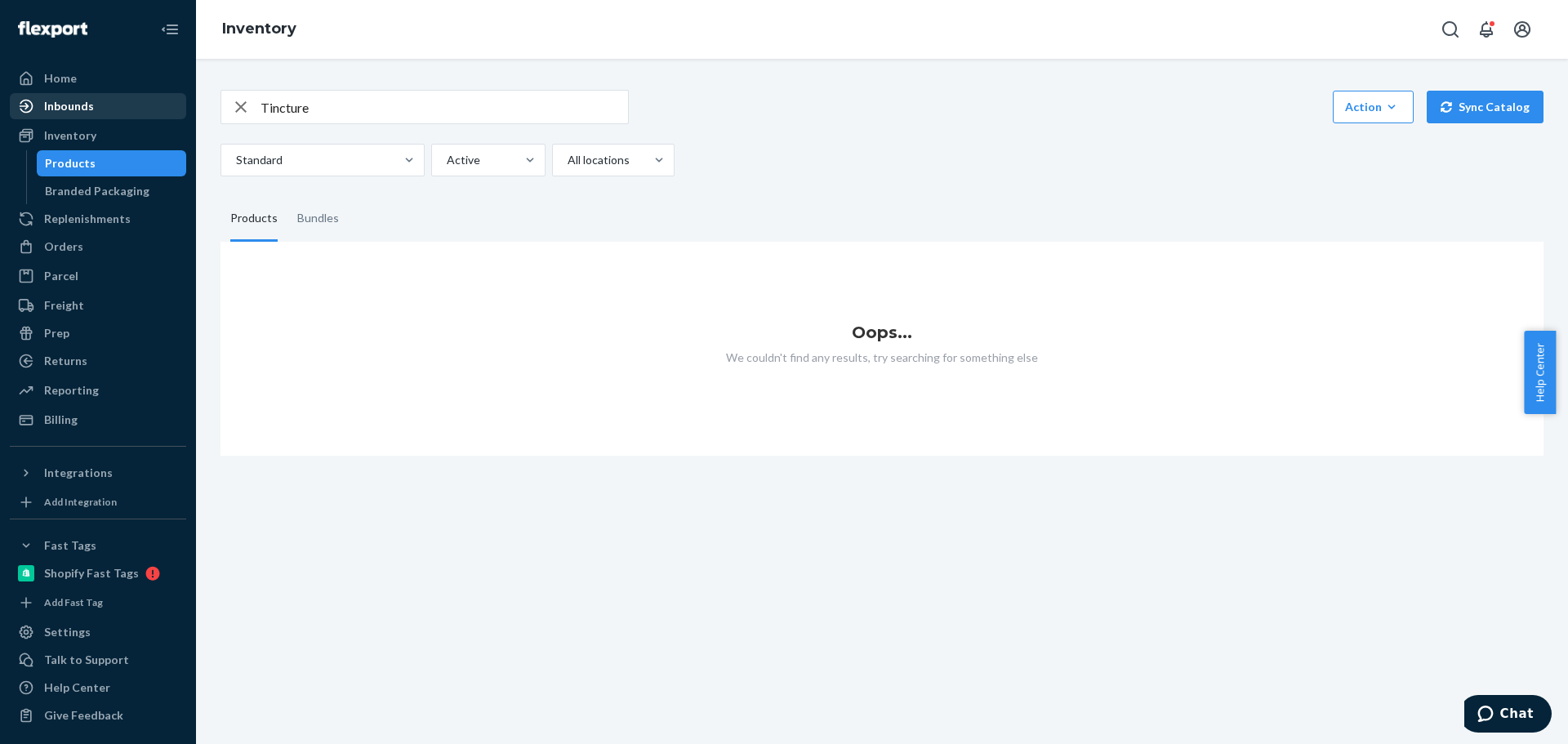
drag, startPoint x: 343, startPoint y: 109, endPoint x: 115, endPoint y: 94, distance: 228.5
click at [115, 94] on div "Home Inbounds Shipping Plans Problems Inventory Products Branded Packaging Repl…" at bounding box center [784, 372] width 1568 height 744
drag, startPoint x: 296, startPoint y: 102, endPoint x: 208, endPoint y: 107, distance: 88.1
click at [208, 107] on div "Brain Action Create product Create bundle Bulk create products Bulk update prod…" at bounding box center [882, 401] width 1372 height 685
type input "Drop"
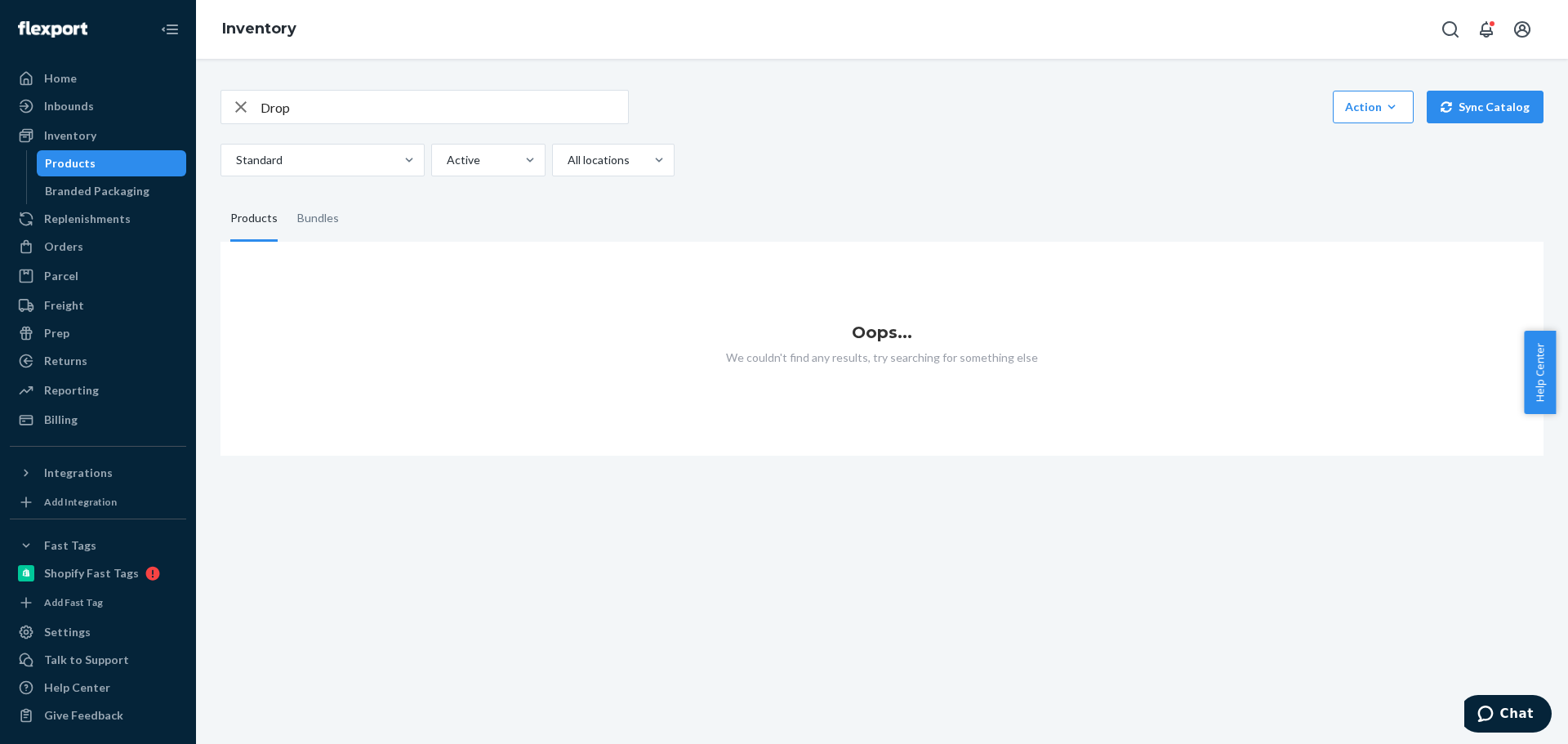
click at [242, 112] on icon "button" at bounding box center [241, 107] width 20 height 32
click at [365, 111] on input "text" at bounding box center [445, 107] width 367 height 32
type input "brain"
click at [90, 169] on div "Products" at bounding box center [69, 163] width 50 height 16
drag, startPoint x: 75, startPoint y: 164, endPoint x: 95, endPoint y: 165, distance: 20.0
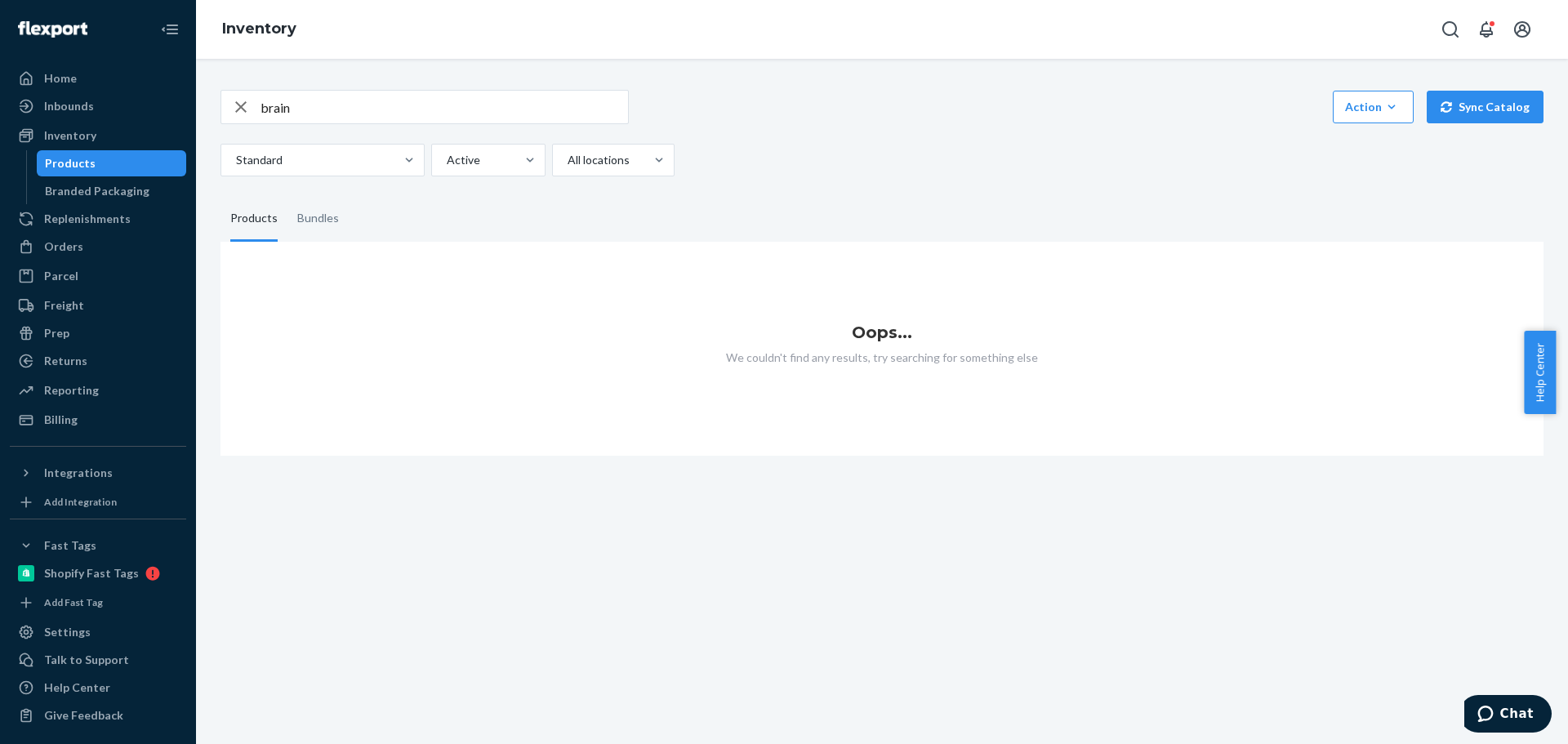
click at [75, 164] on div "Products" at bounding box center [69, 163] width 50 height 16
click at [238, 110] on icon "button" at bounding box center [241, 107] width 11 height 11
click at [317, 113] on input "text" at bounding box center [445, 107] width 367 height 32
drag, startPoint x: 335, startPoint y: 108, endPoint x: 168, endPoint y: 105, distance: 167.0
click at [168, 105] on div "Home Inbounds Shipping Plans Problems Inventory Products Branded Packaging Repl…" at bounding box center [784, 372] width 1568 height 744
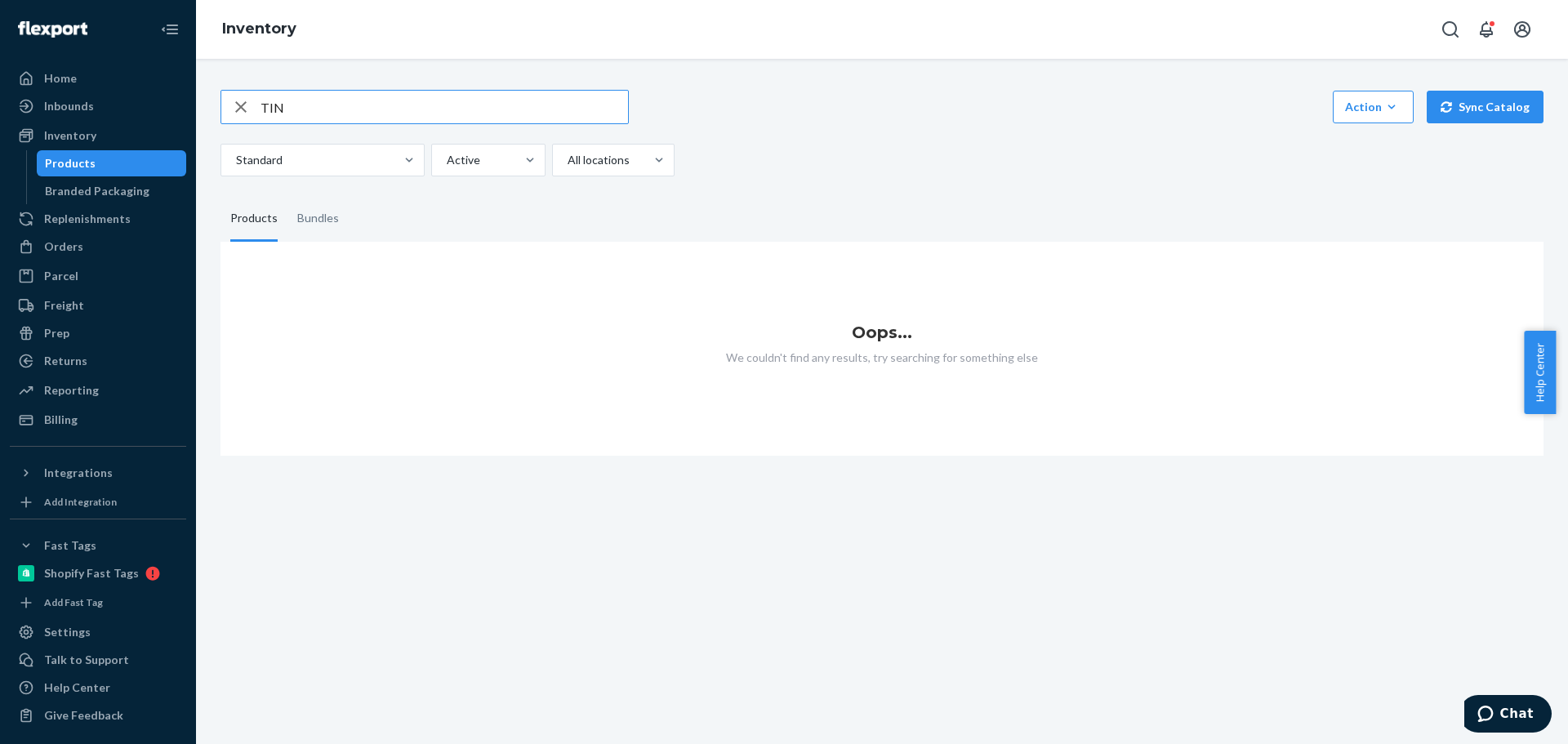
drag, startPoint x: 314, startPoint y: 102, endPoint x: 261, endPoint y: 103, distance: 53.0
click at [261, 103] on input "TIN" at bounding box center [445, 107] width 367 height 32
type input "FCS"
click at [244, 101] on icon "button" at bounding box center [241, 107] width 20 height 32
click at [365, 102] on input "text" at bounding box center [445, 107] width 367 height 32
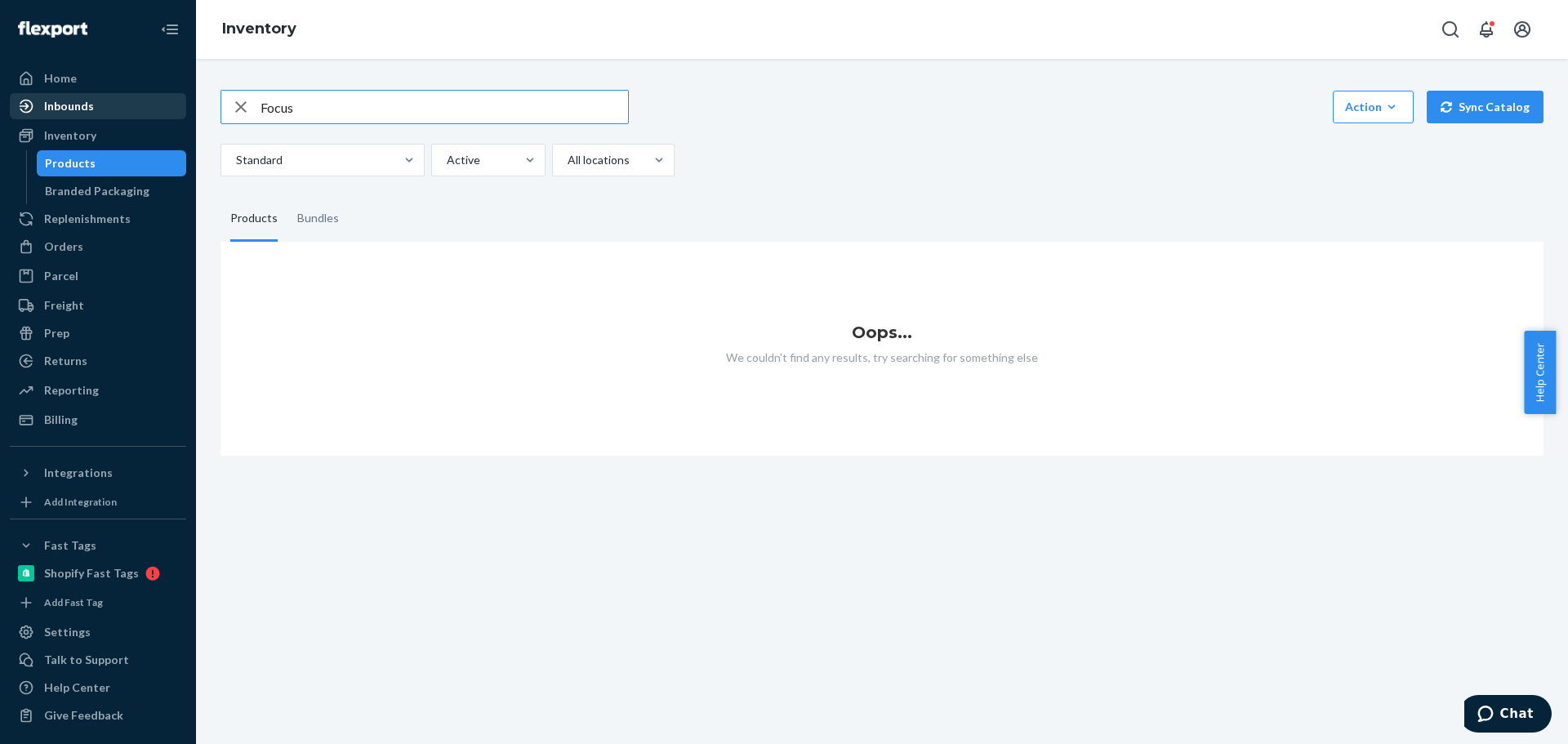
drag, startPoint x: 365, startPoint y: 102, endPoint x: 50, endPoint y: 96, distance: 315.1
click at [50, 96] on div "Home Inbounds Shipping Plans Problems Inventory Products Branded Packaging Repl…" at bounding box center [784, 372] width 1568 height 744
type input "Tincture"
click at [95, 163] on div "Products" at bounding box center [111, 164] width 147 height 23
click at [232, 108] on icon "button" at bounding box center [241, 107] width 20 height 32
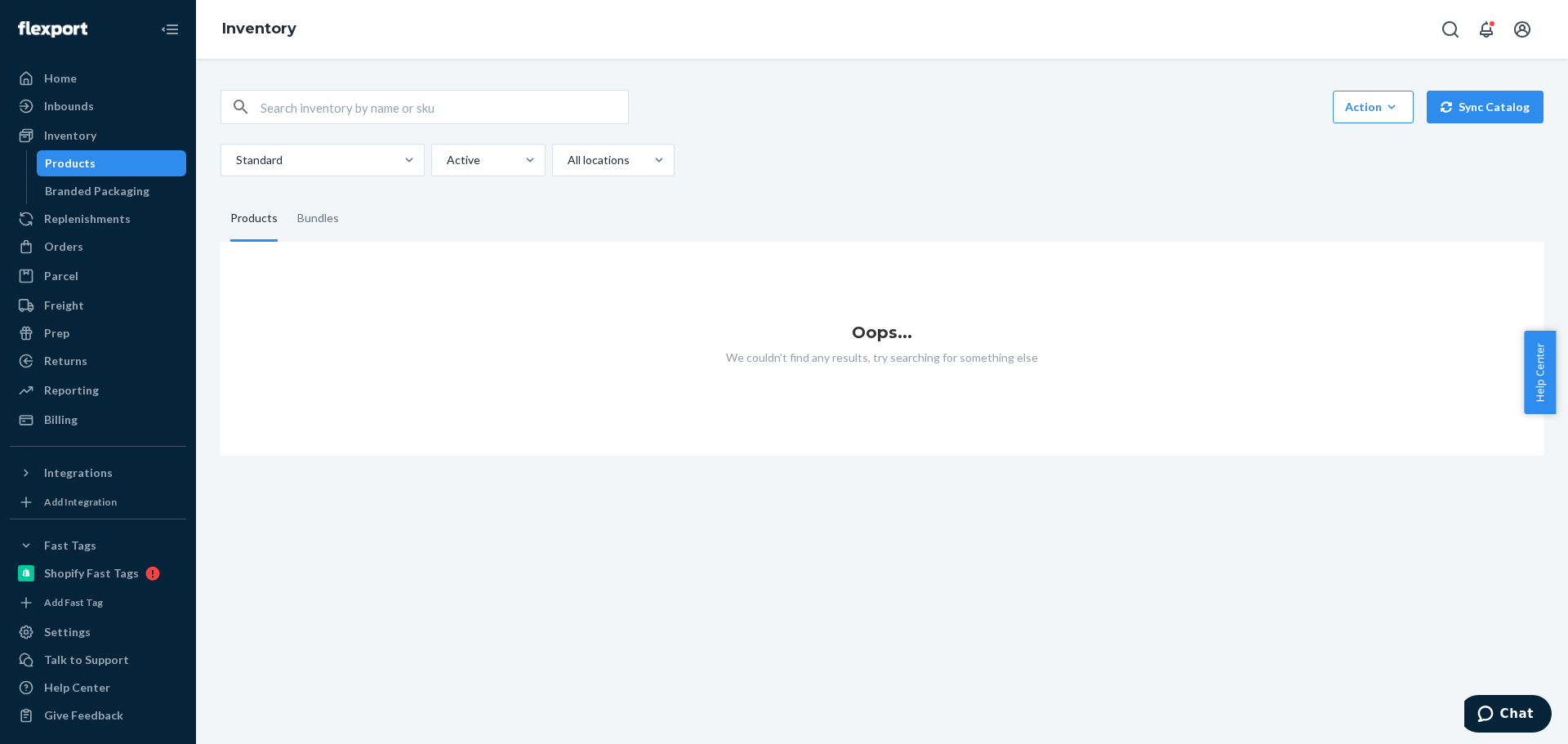
click at [345, 104] on input "text" at bounding box center [445, 107] width 367 height 32
type input "Drops"
